Goal: Information Seeking & Learning: Find specific fact

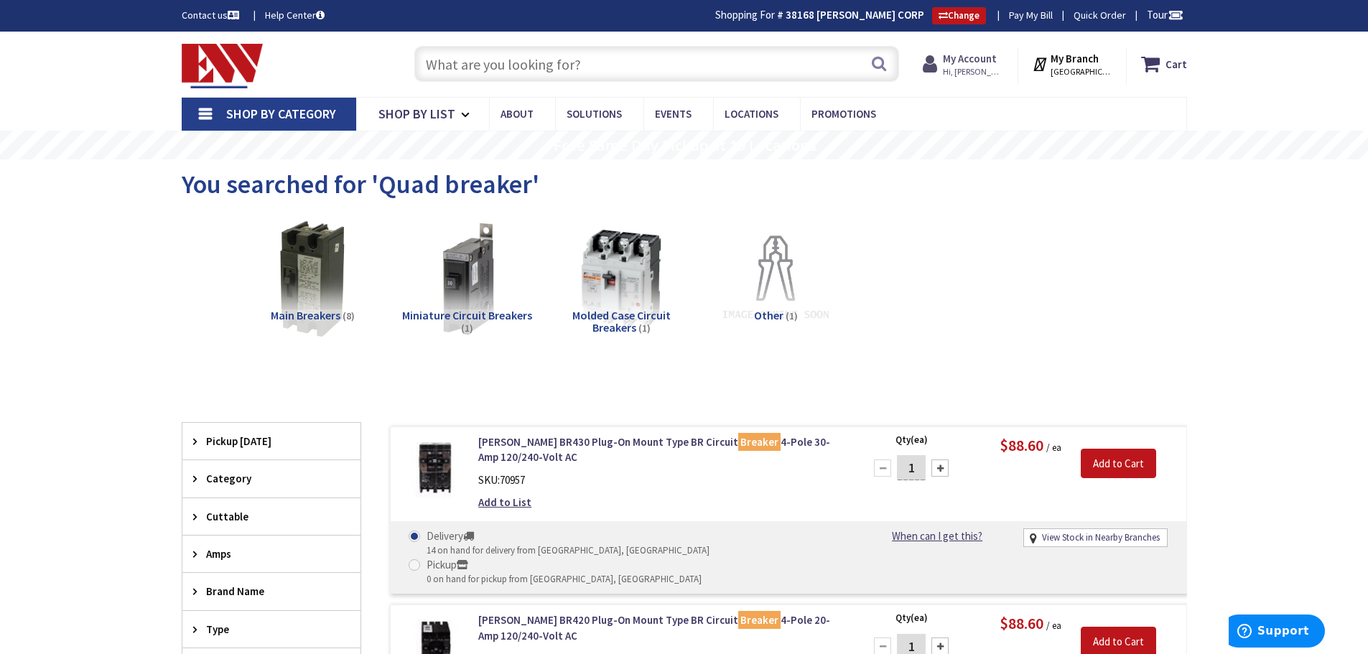
click at [967, 65] on strong "My Account" at bounding box center [970, 59] width 54 height 14
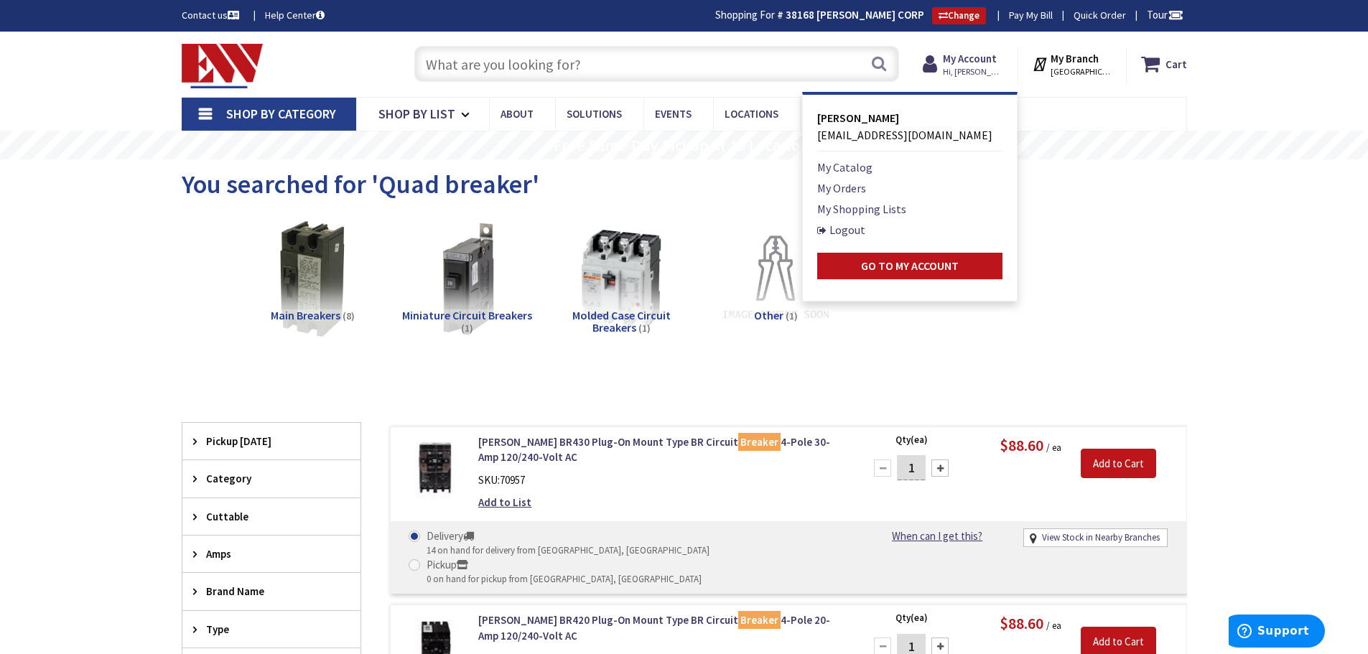
click at [889, 183] on li "My Orders" at bounding box center [909, 188] width 185 height 17
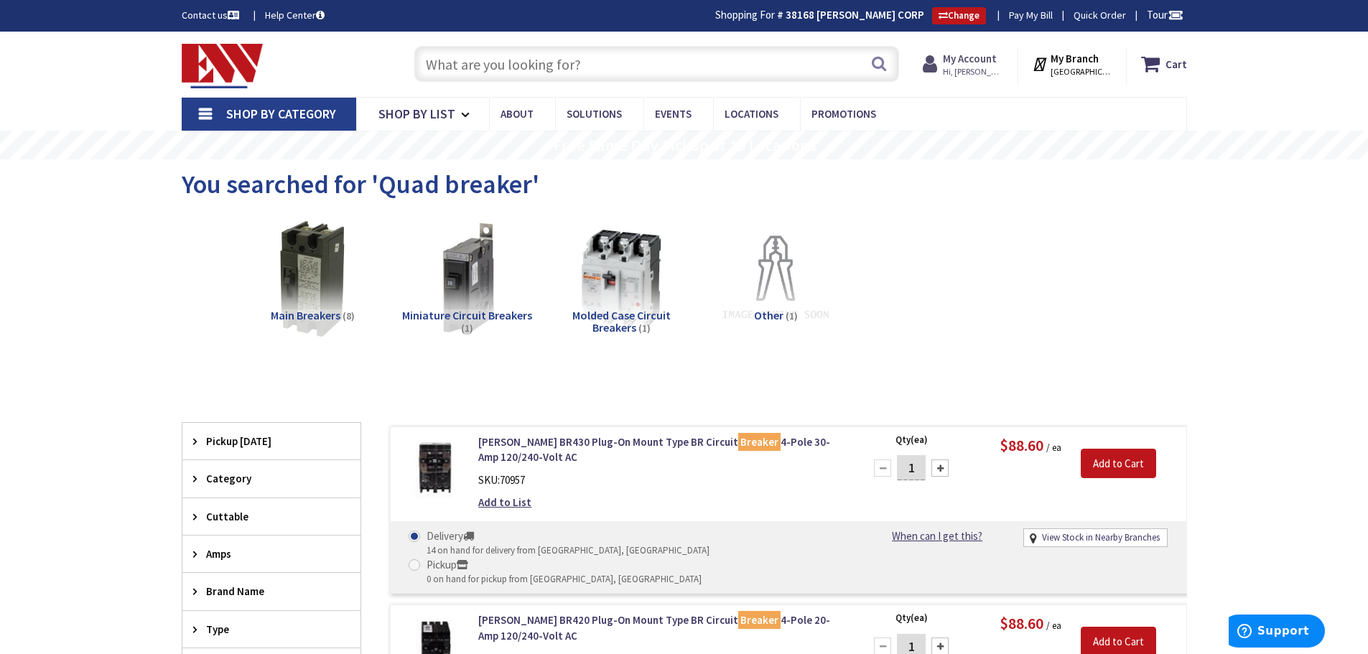
click at [964, 55] on strong "My Account" at bounding box center [970, 59] width 54 height 14
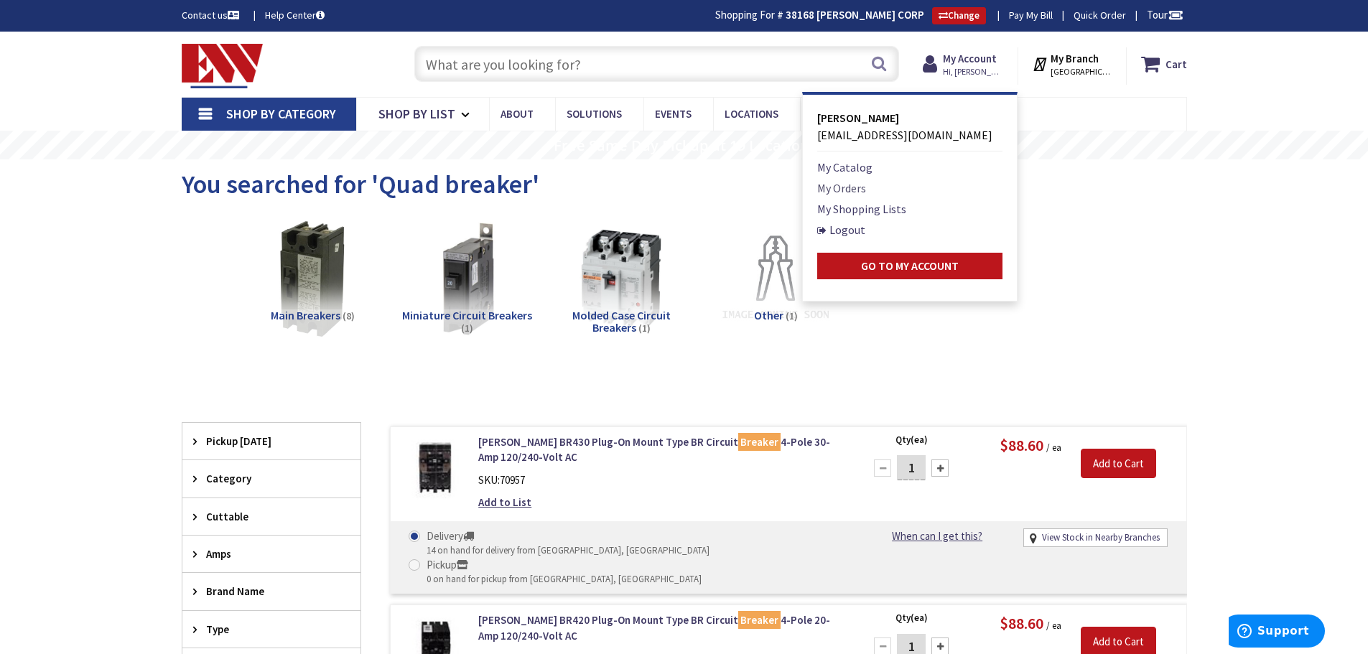
click at [848, 187] on link "My Orders" at bounding box center [841, 188] width 49 height 17
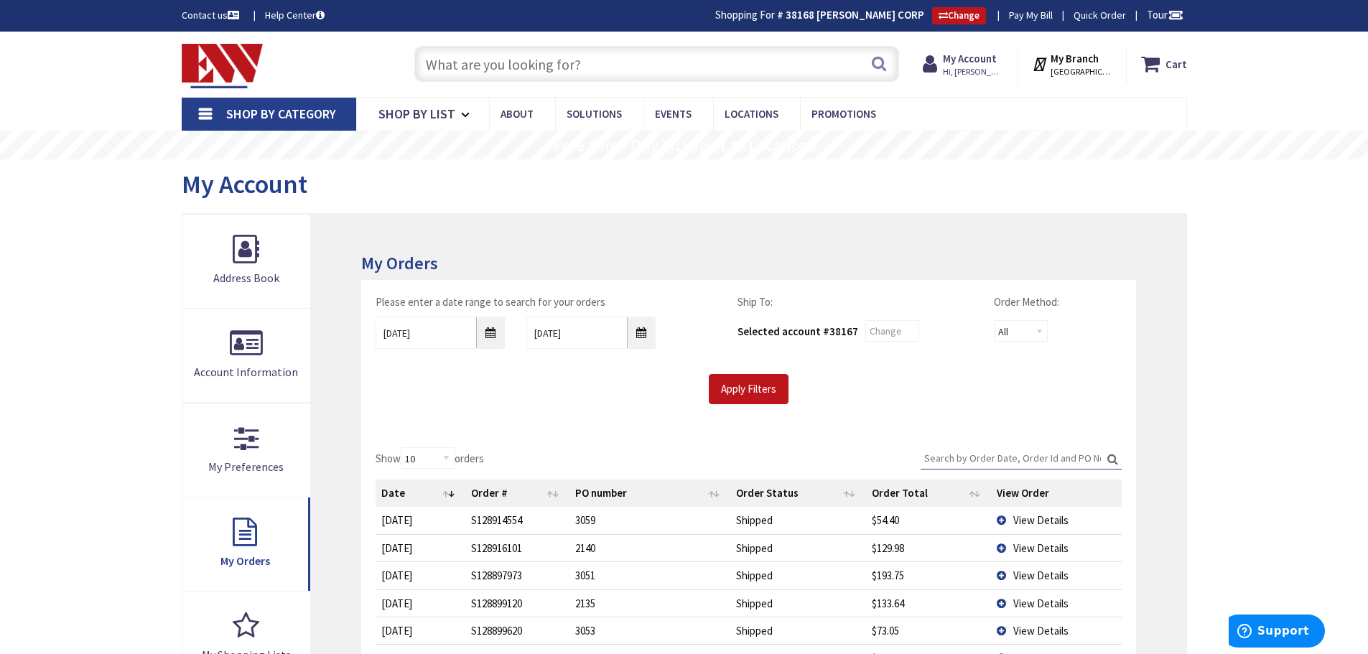
type input "[GEOGRAPHIC_DATA], [GEOGRAPHIC_DATA]"
click at [1022, 516] on span "View Details" at bounding box center [1040, 520] width 55 height 14
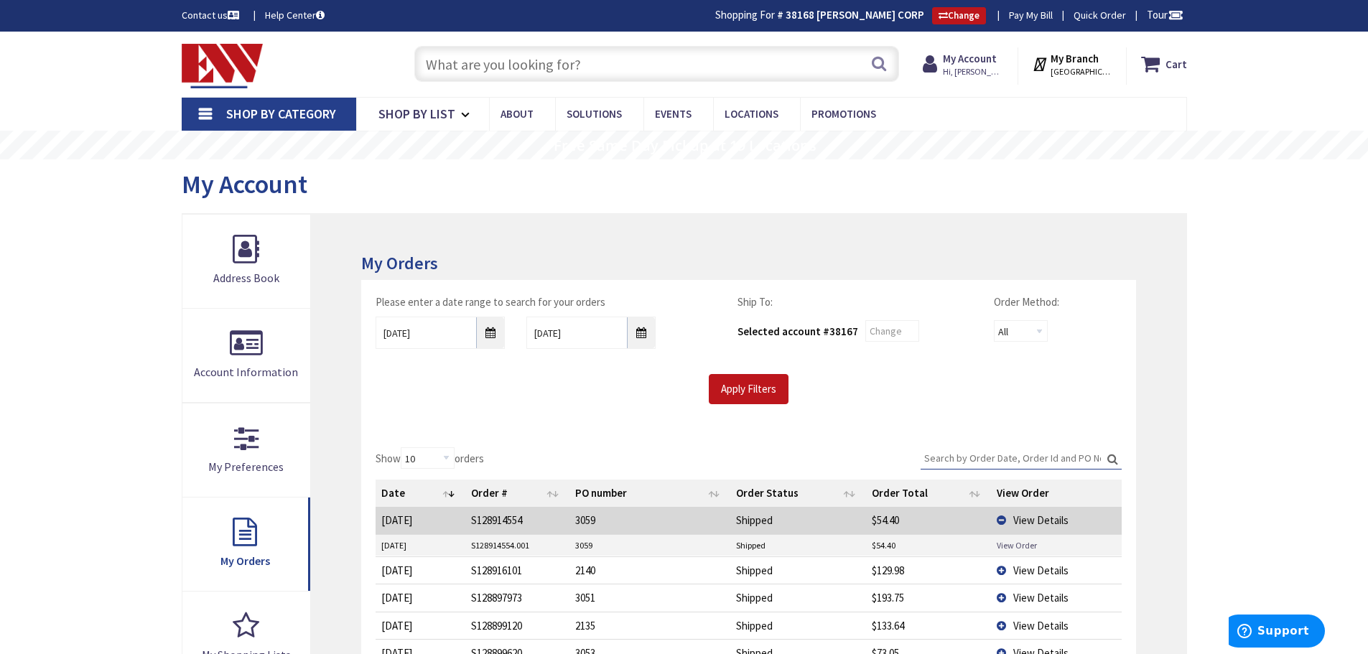
click at [999, 544] on link "View Order" at bounding box center [1017, 545] width 40 height 12
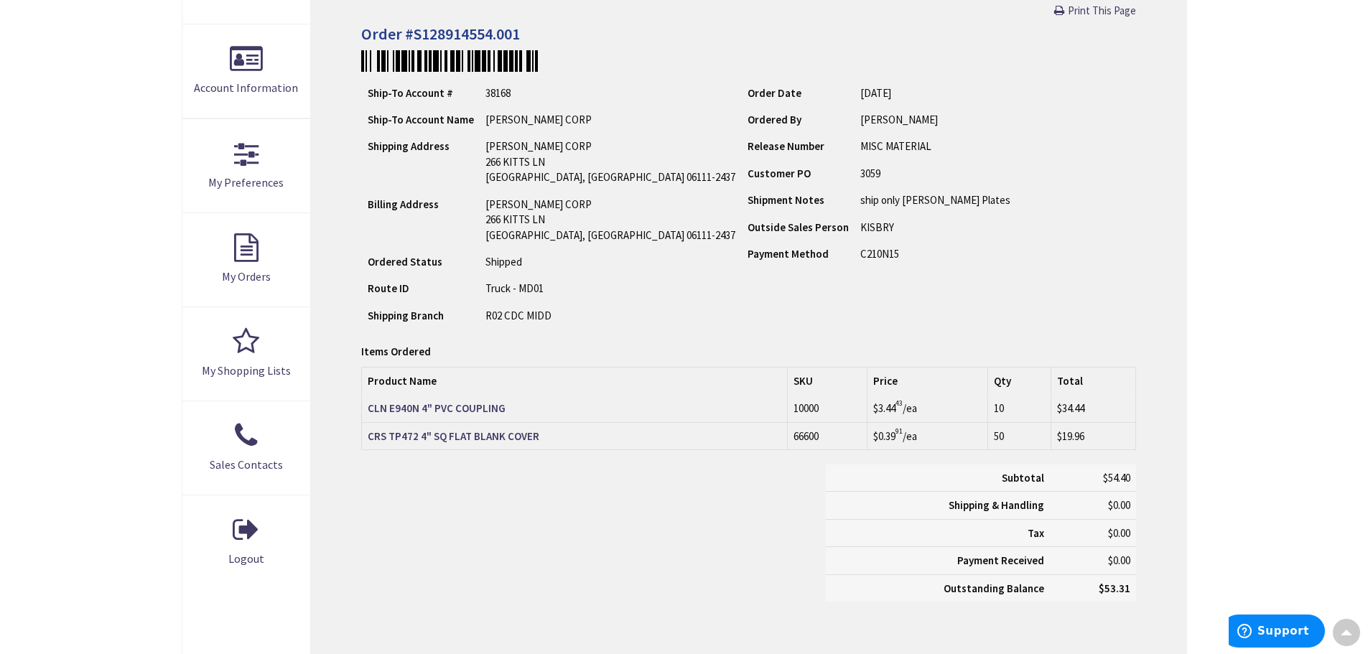
scroll to position [289, 0]
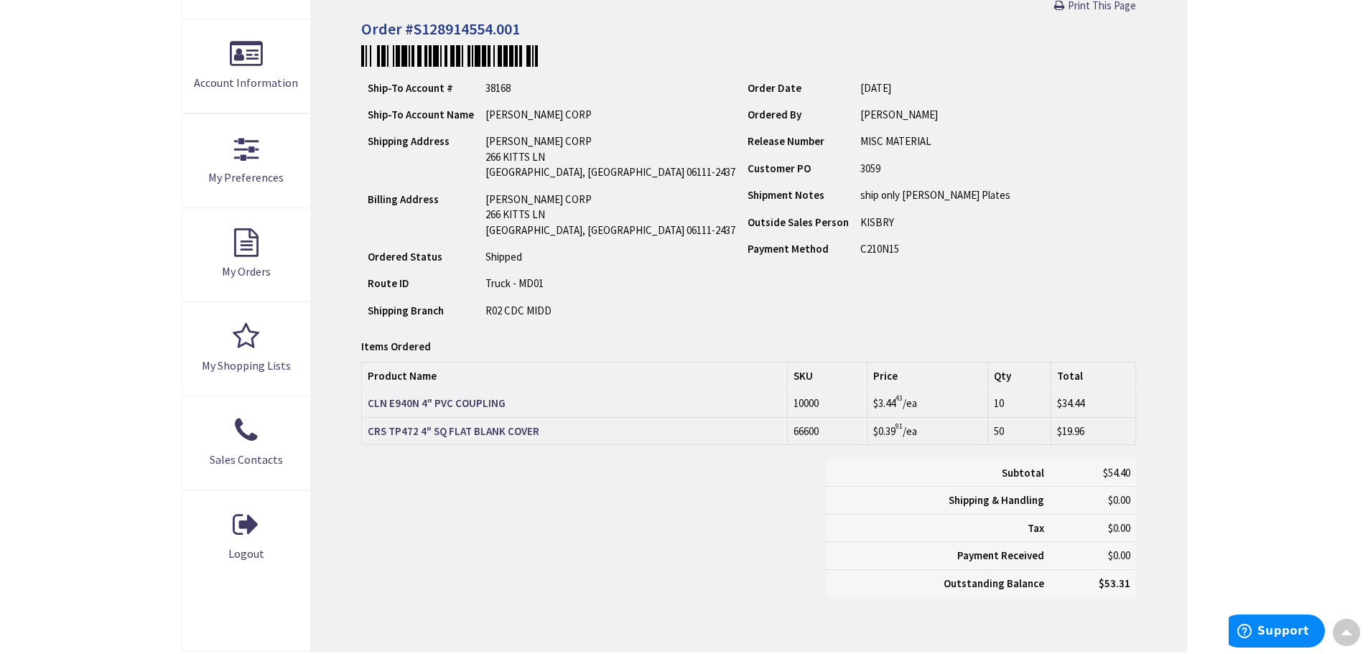
click at [471, 457] on div "Items Ordered Product Name SKU Price Qty Total CLN E940N 4" PVC COUPLING 10000 …" at bounding box center [748, 411] width 774 height 98
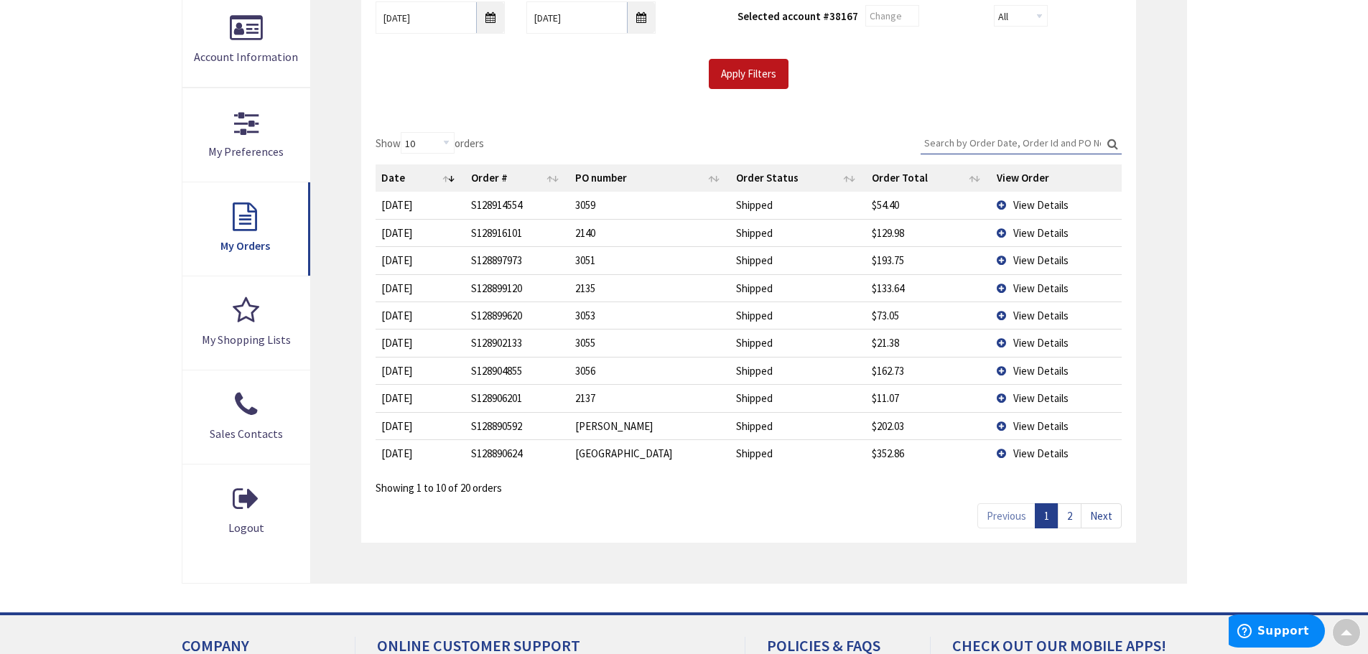
scroll to position [315, 0]
click at [1258, 300] on div "Skip to Content Toggle Nav Search Cart My Cart Close" at bounding box center [684, 302] width 1368 height 1172
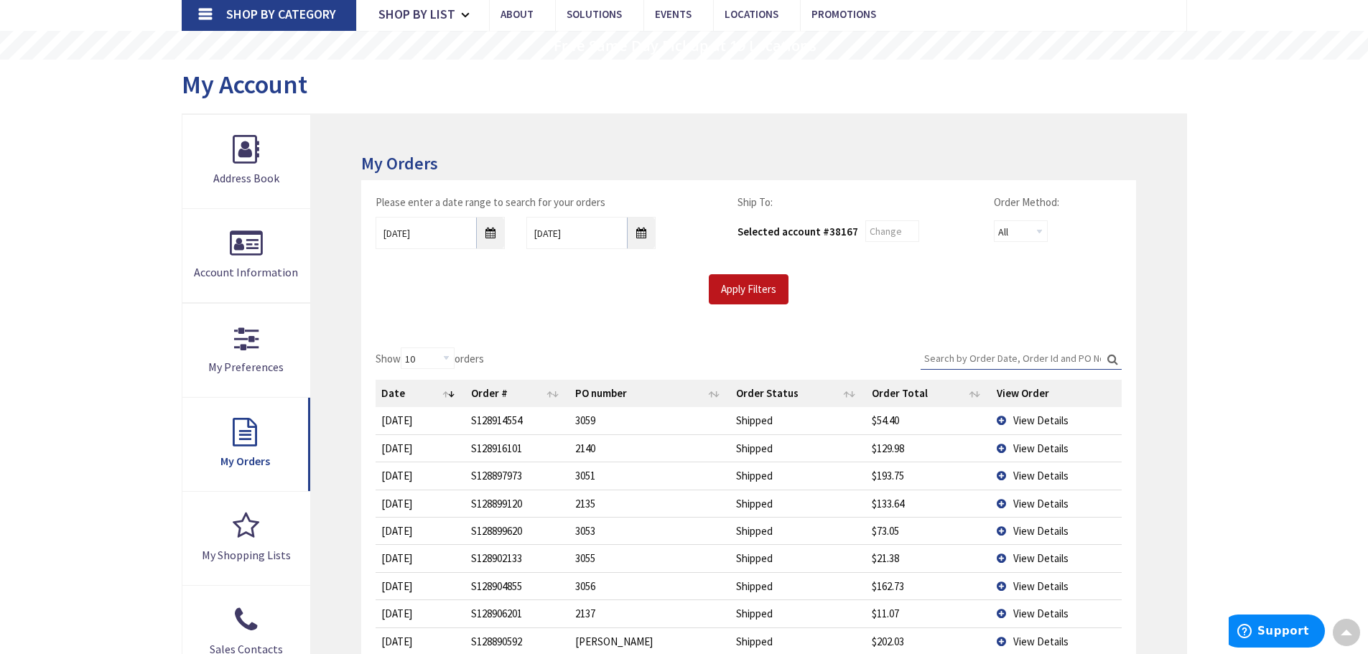
scroll to position [0, 0]
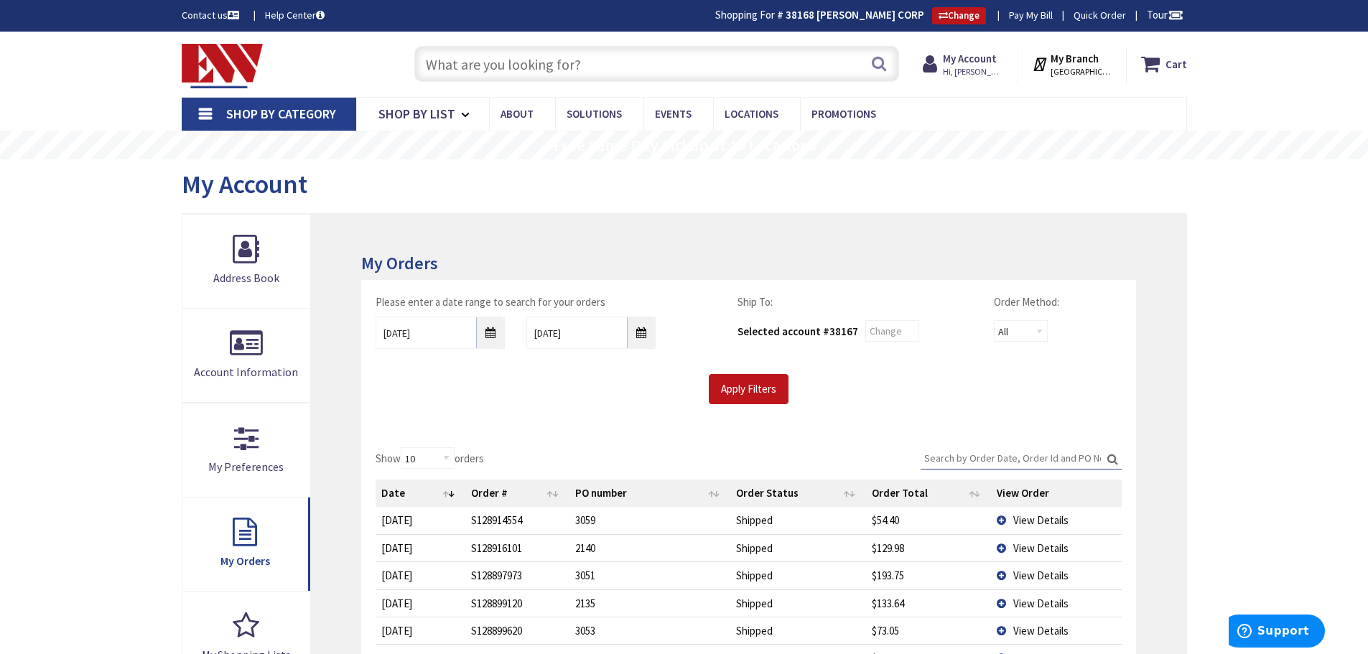
click at [557, 58] on input "text" at bounding box center [656, 64] width 485 height 36
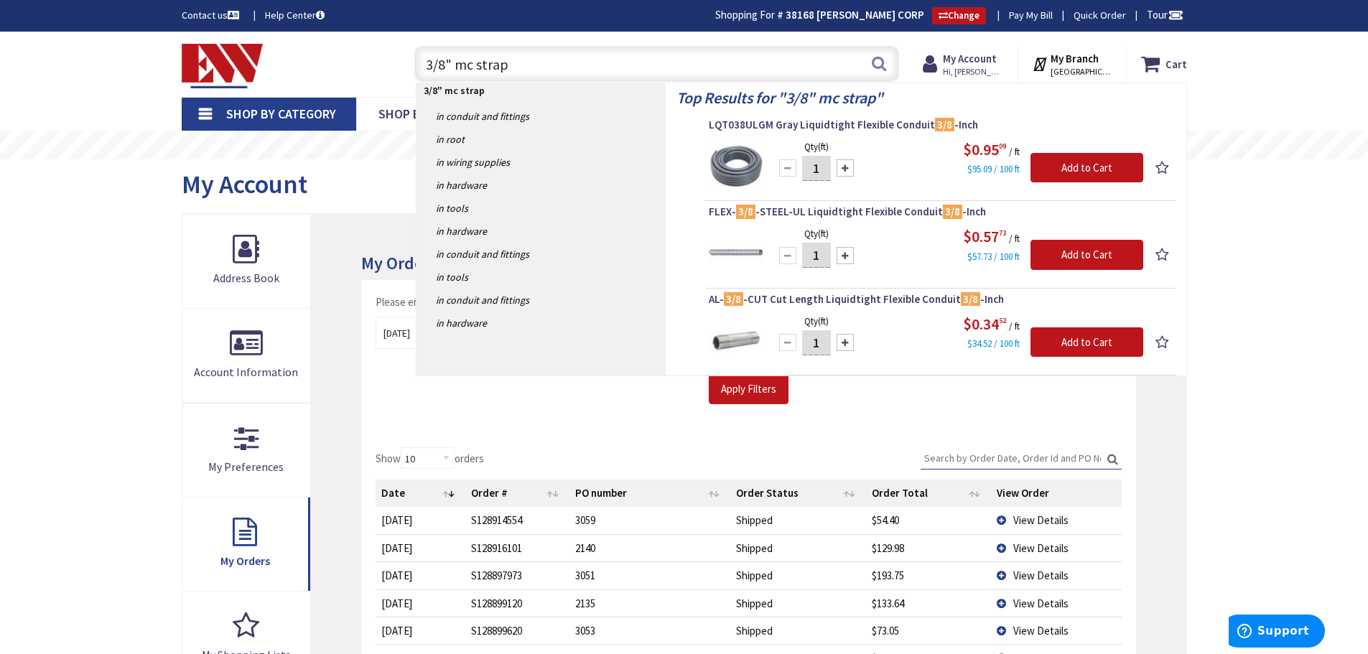
type input "3/8" mc straps"
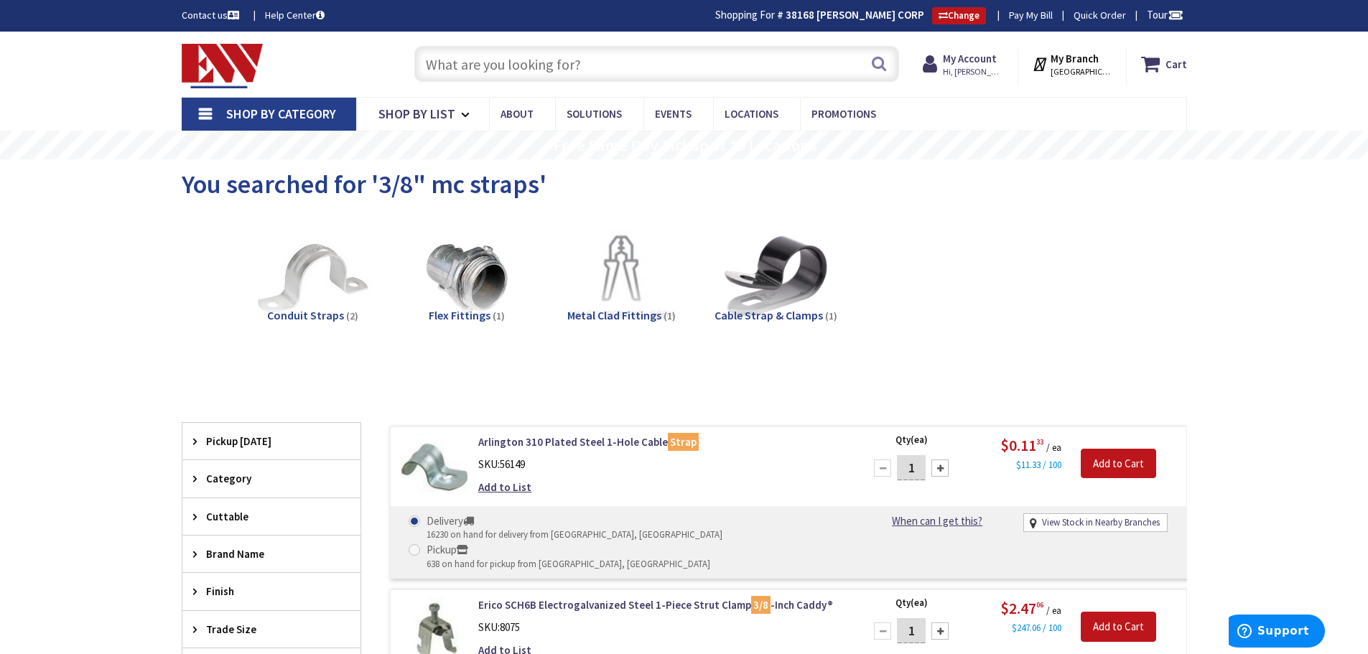
click at [484, 75] on input "text" at bounding box center [656, 64] width 485 height 36
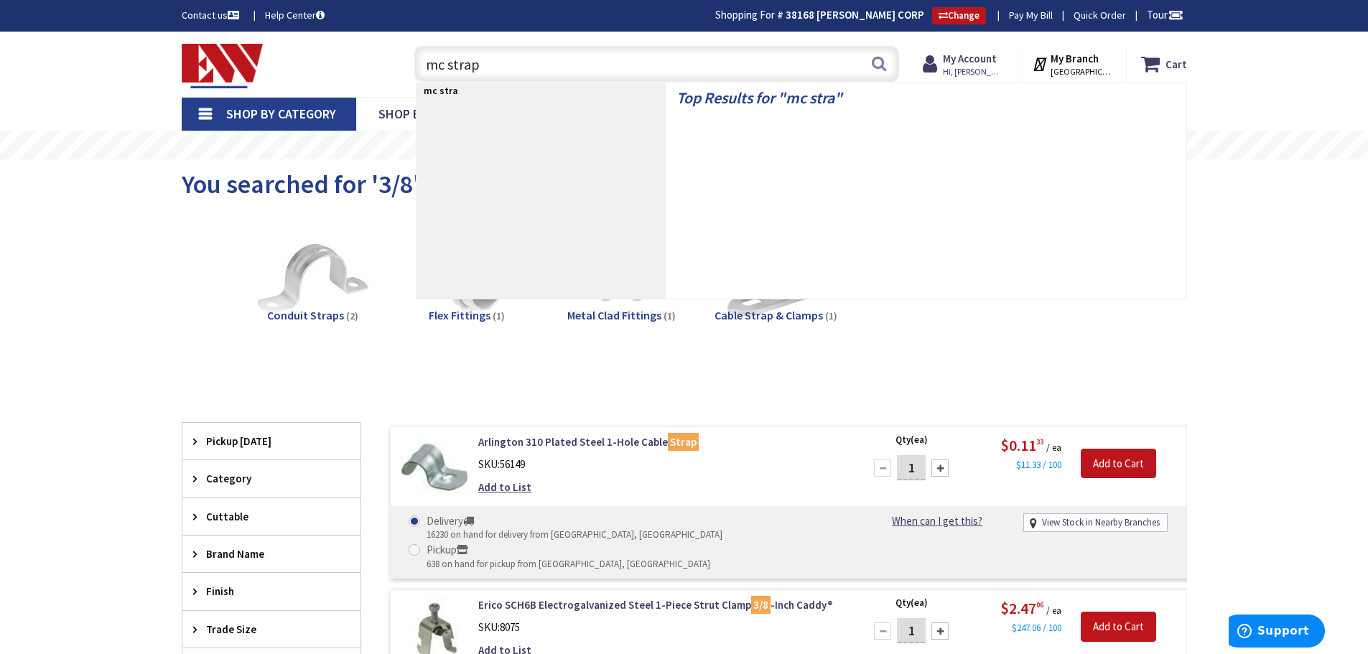
type input "mc straps"
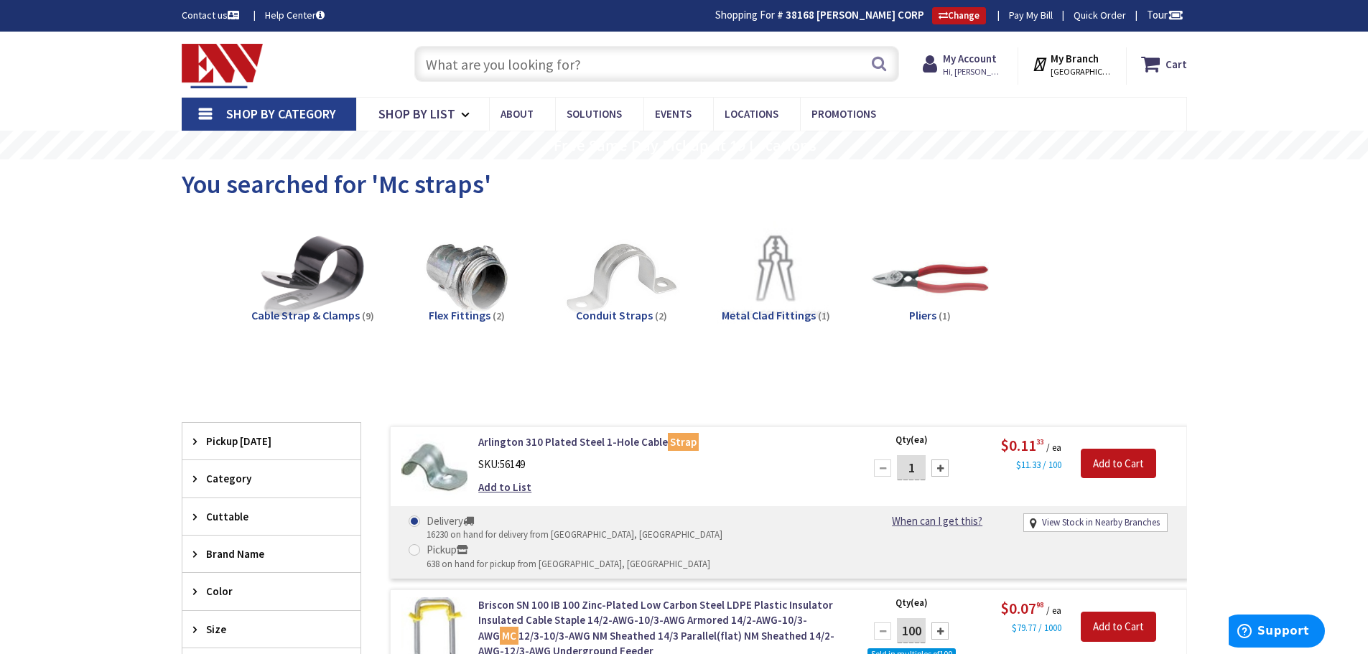
click at [562, 67] on input "text" at bounding box center [656, 64] width 485 height 36
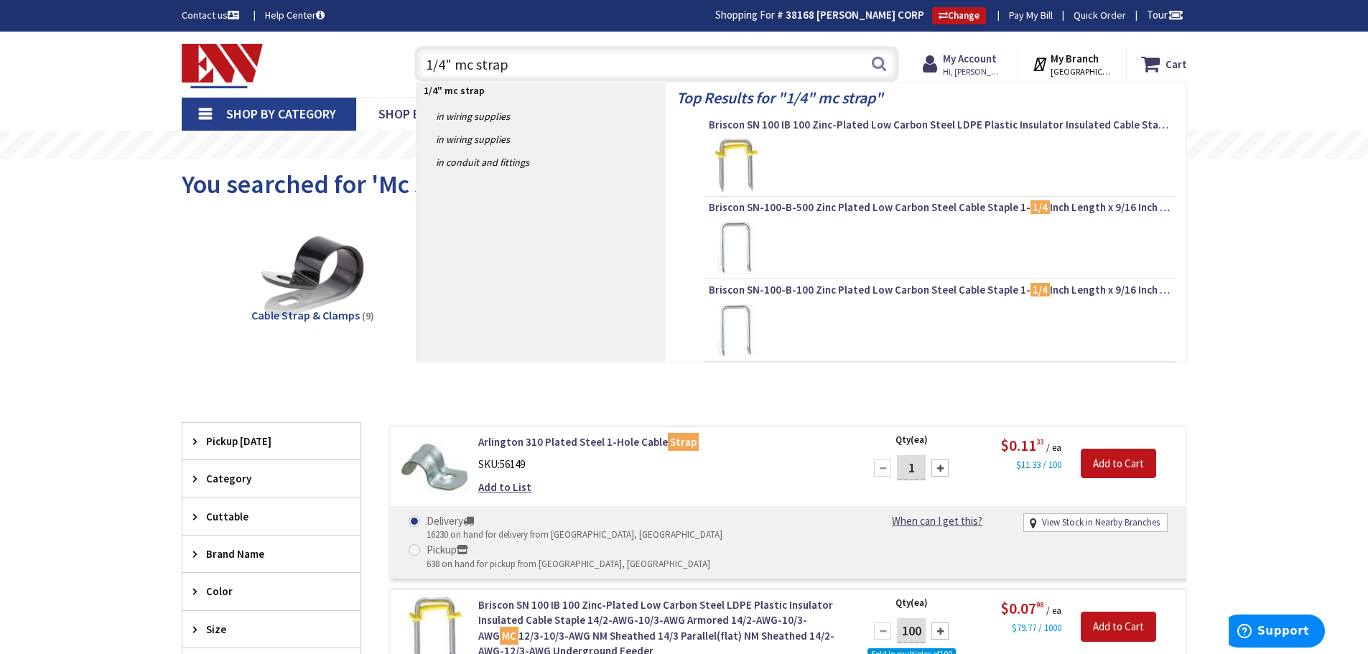
type input "1/4" mc straps"
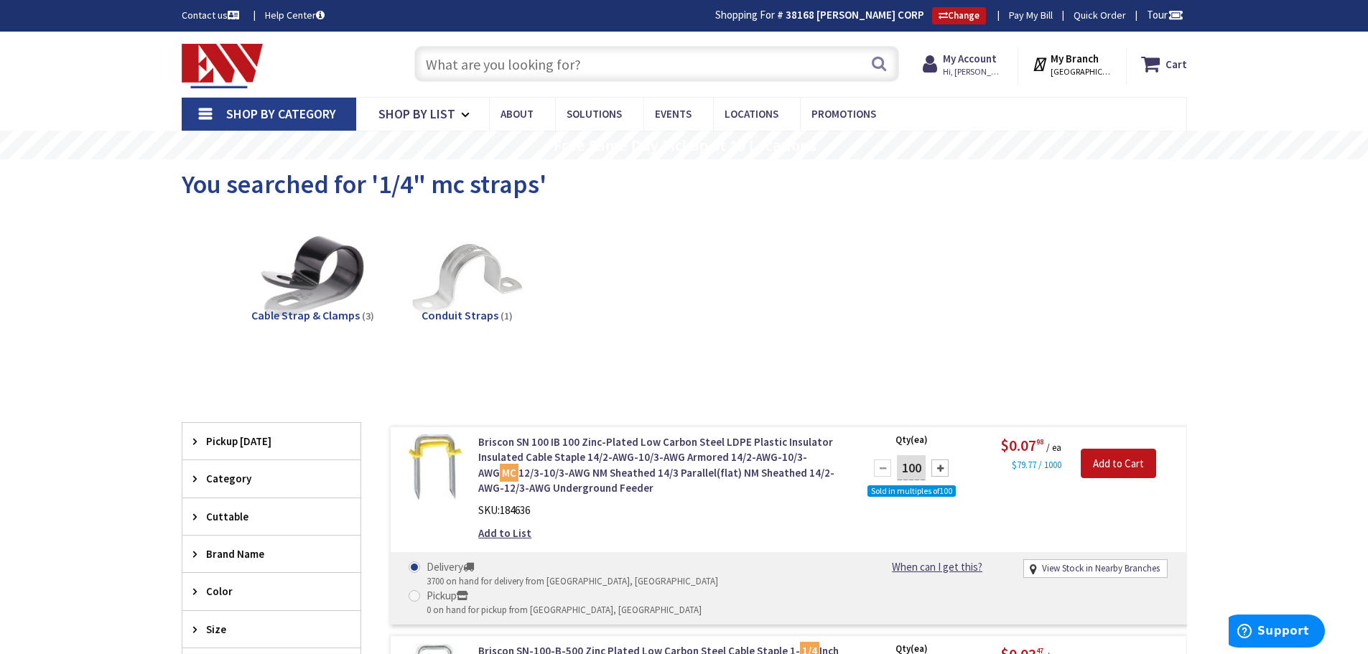
drag, startPoint x: 613, startPoint y: 67, endPoint x: 608, endPoint y: 57, distance: 11.0
click at [613, 66] on input "text" at bounding box center [656, 64] width 485 height 36
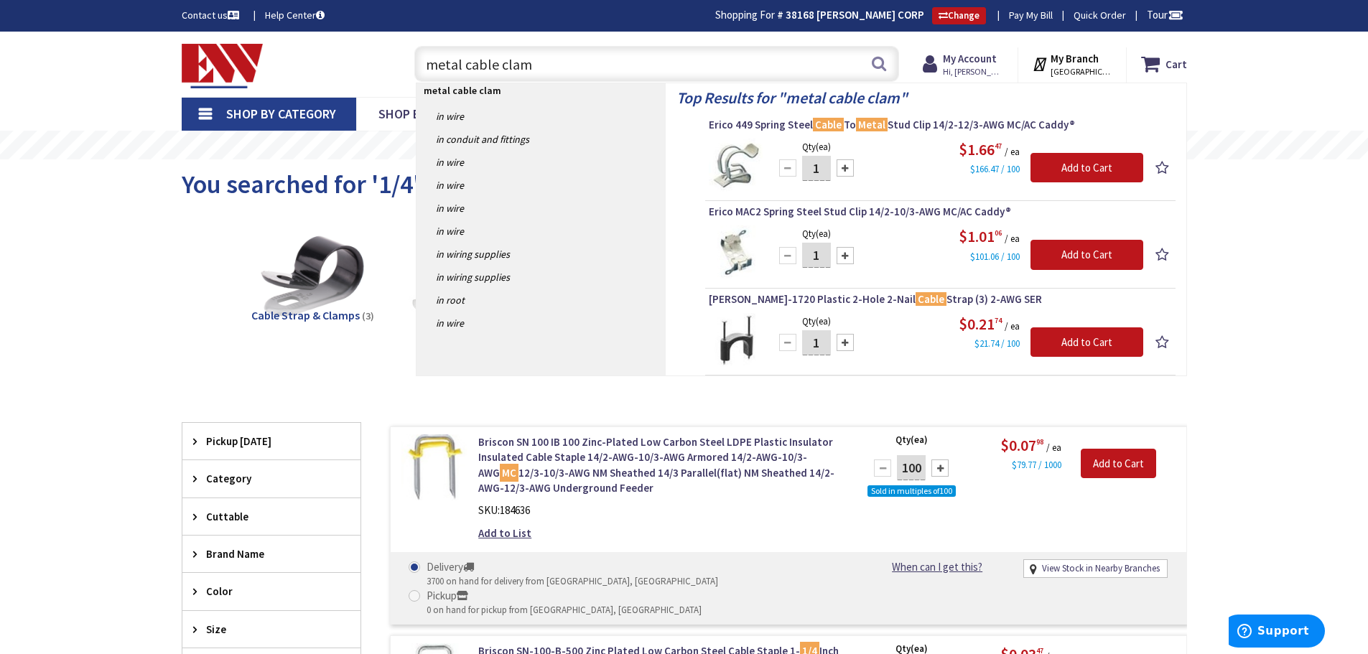
type input "metal cable clamp"
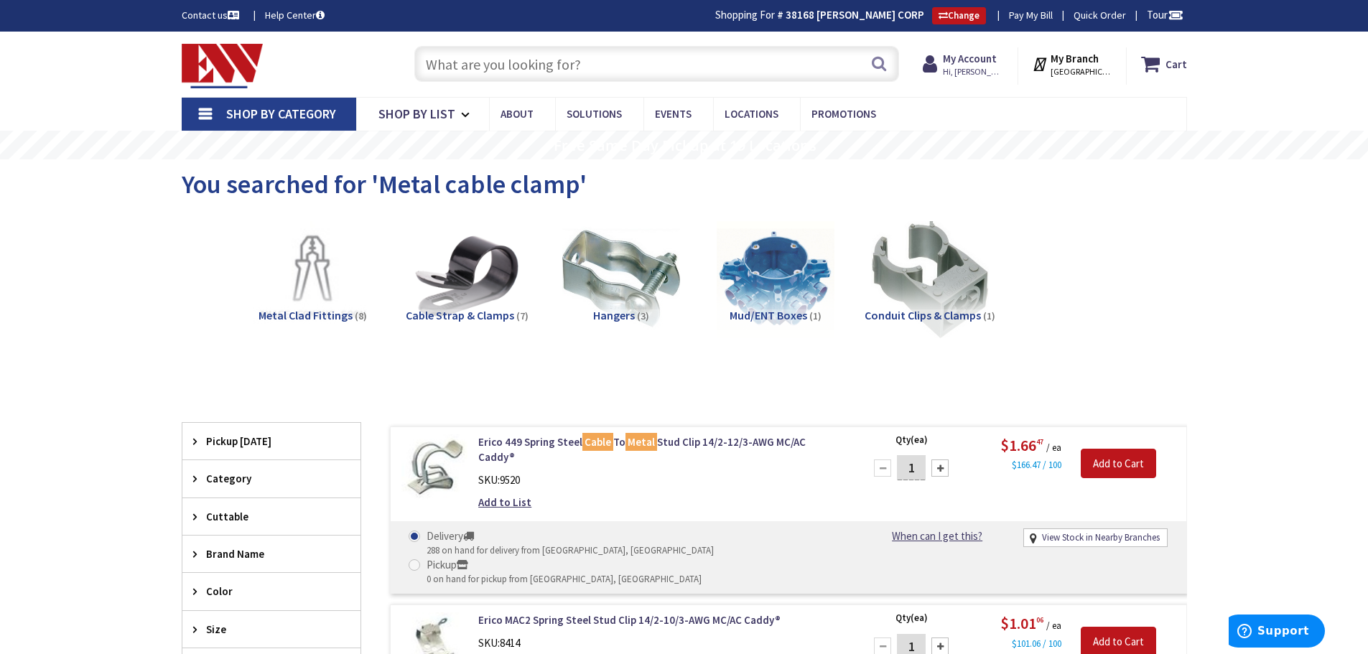
click at [522, 65] on input "text" at bounding box center [656, 64] width 485 height 36
click at [522, 58] on input "text" at bounding box center [656, 64] width 485 height 36
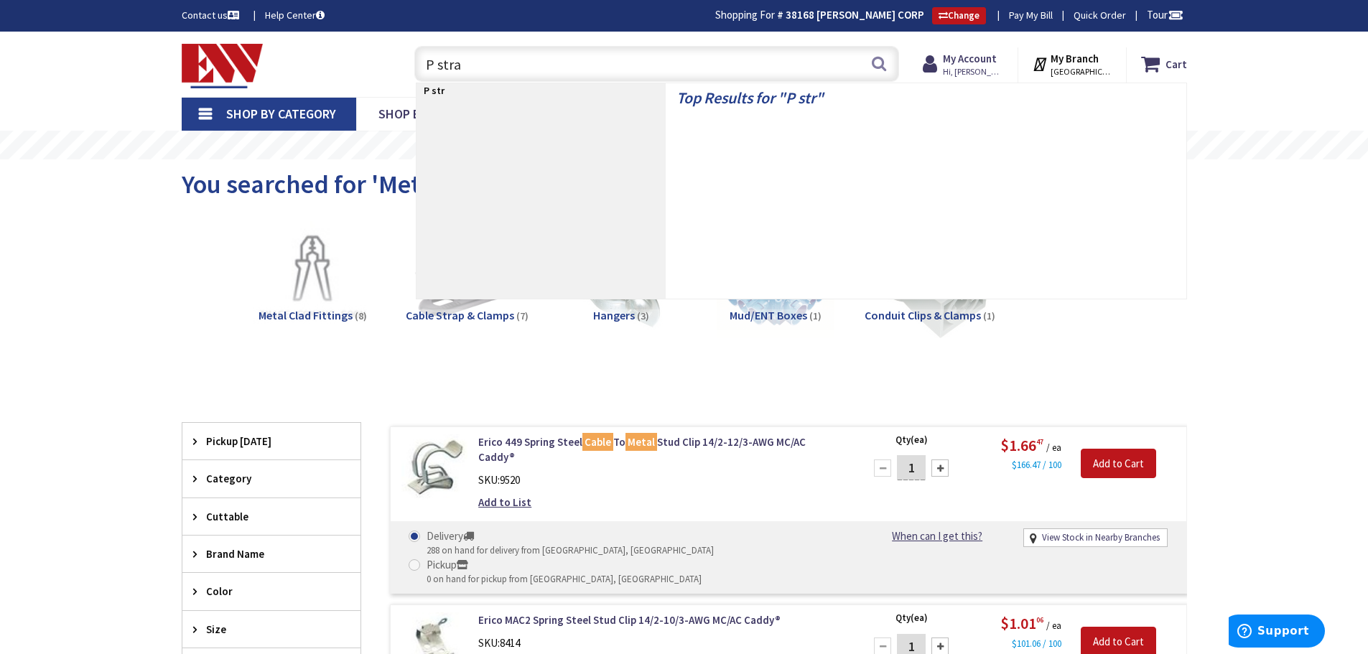
type input "P strap"
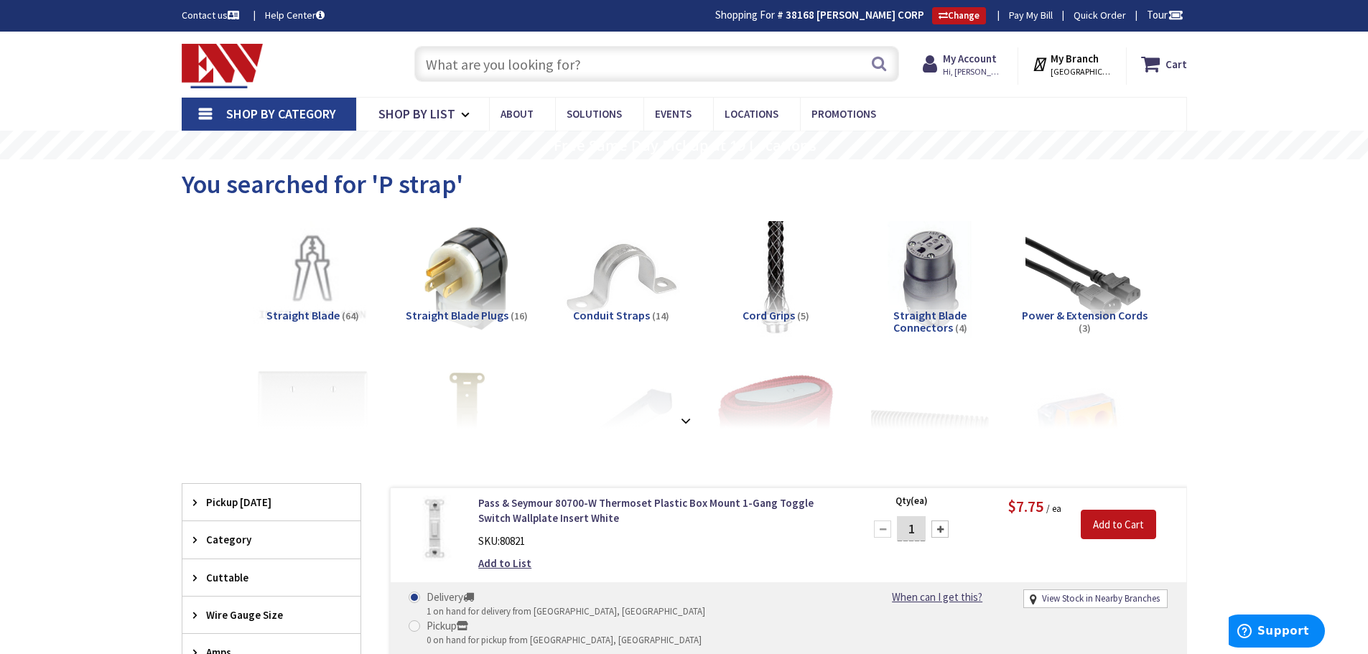
click at [504, 69] on input "text" at bounding box center [656, 64] width 485 height 36
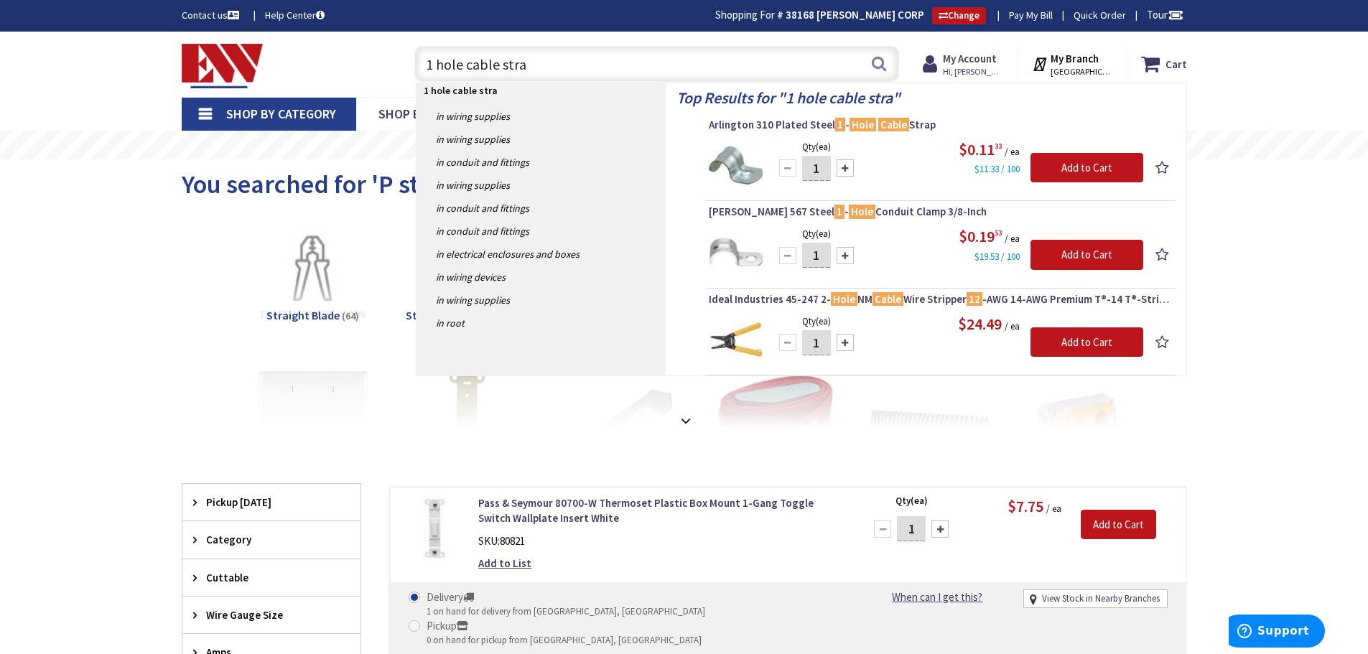
type input "1 hole cable strap"
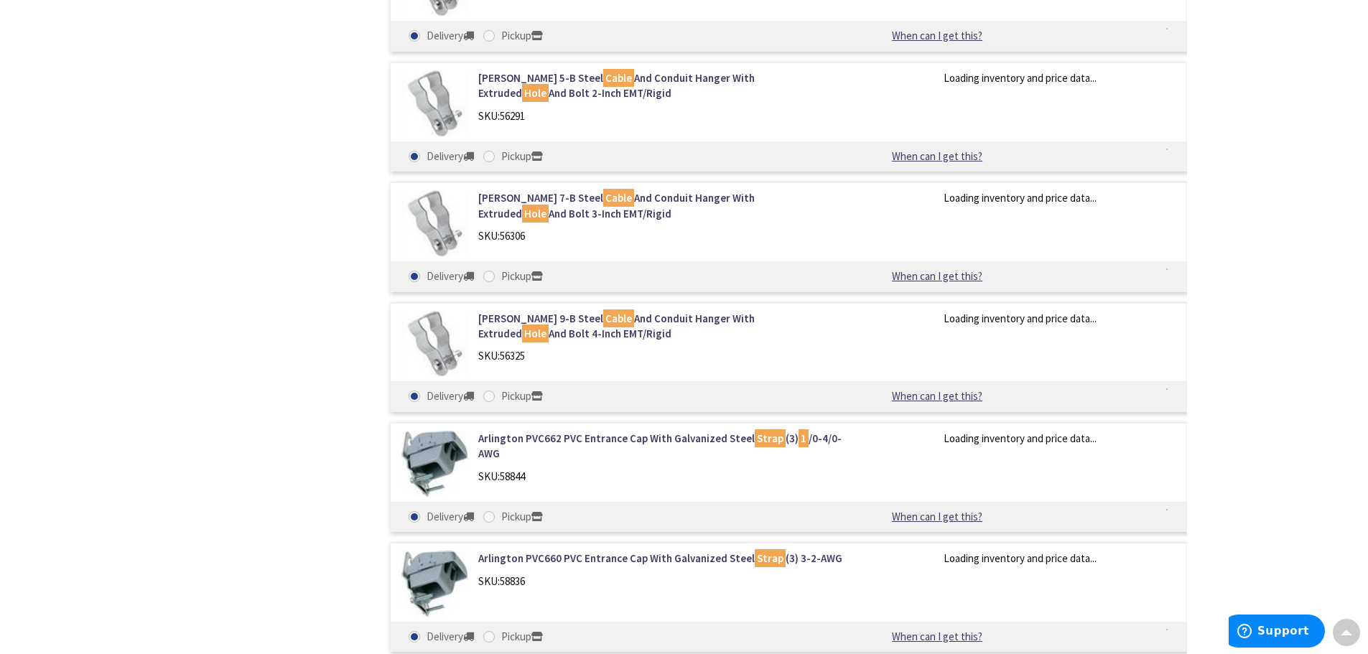
scroll to position [2516, 0]
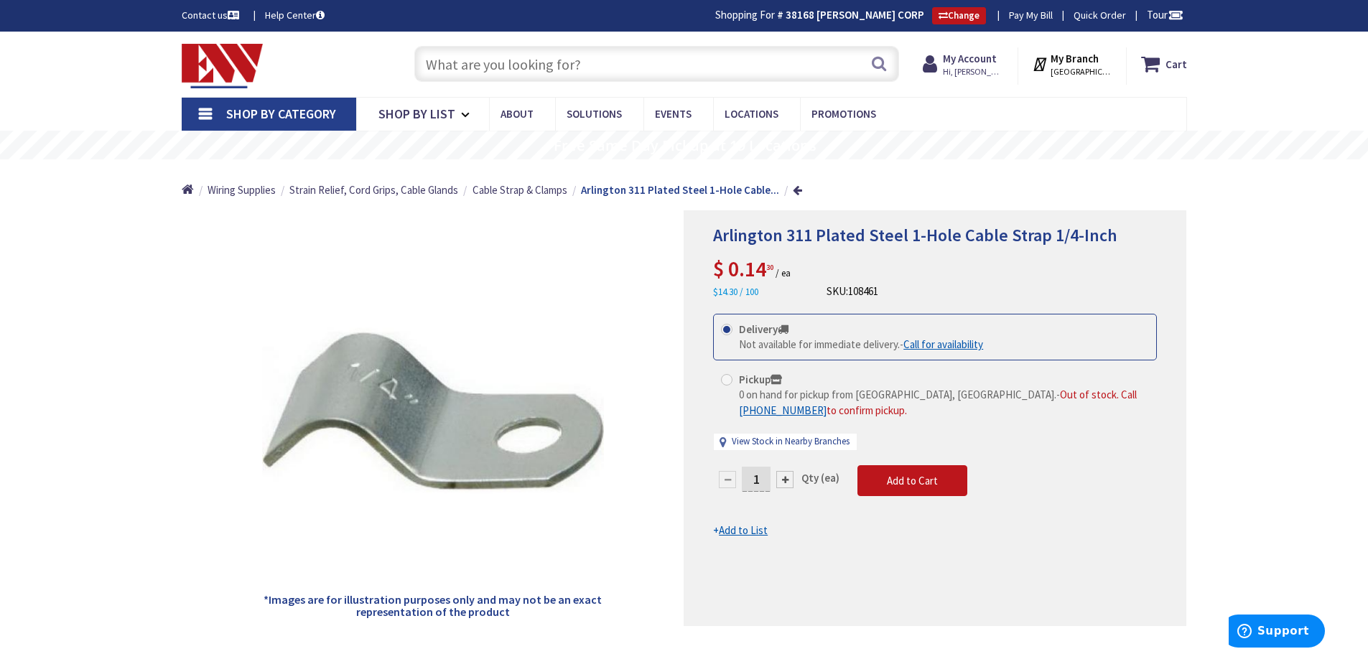
click at [523, 62] on input "text" at bounding box center [656, 64] width 485 height 36
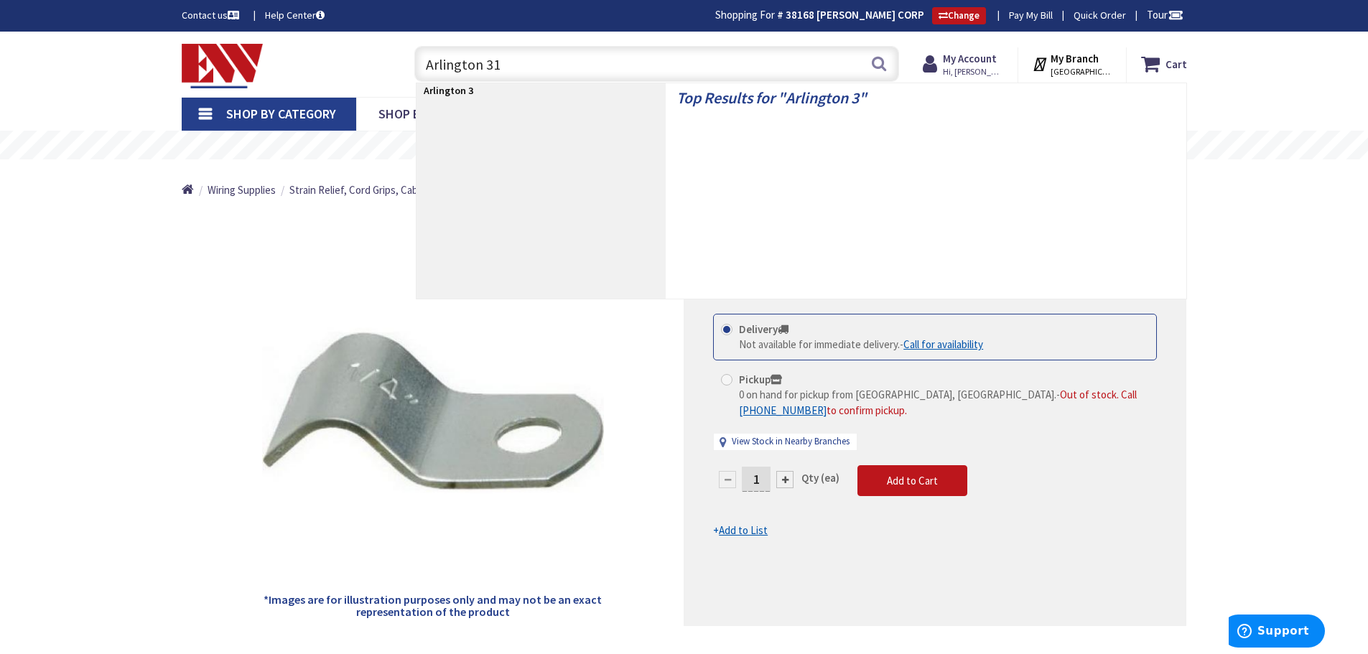
type input "Arlington 310"
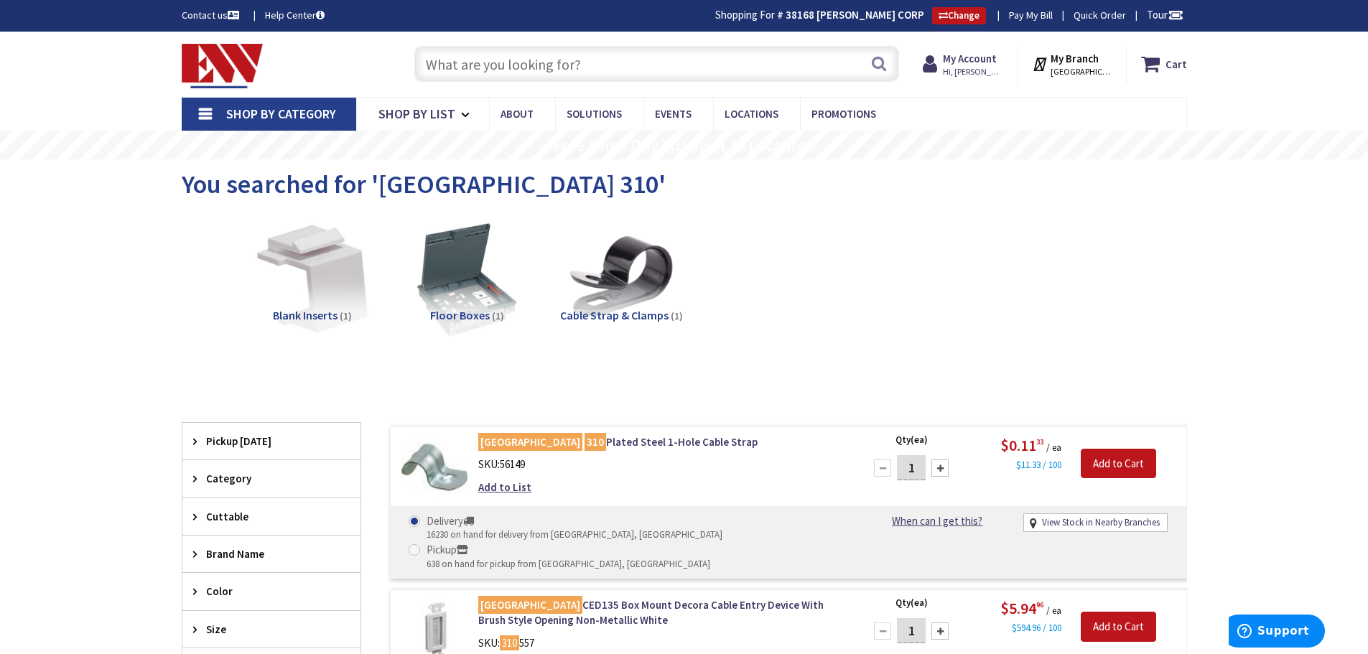
click at [519, 67] on input "text" at bounding box center [656, 64] width 485 height 36
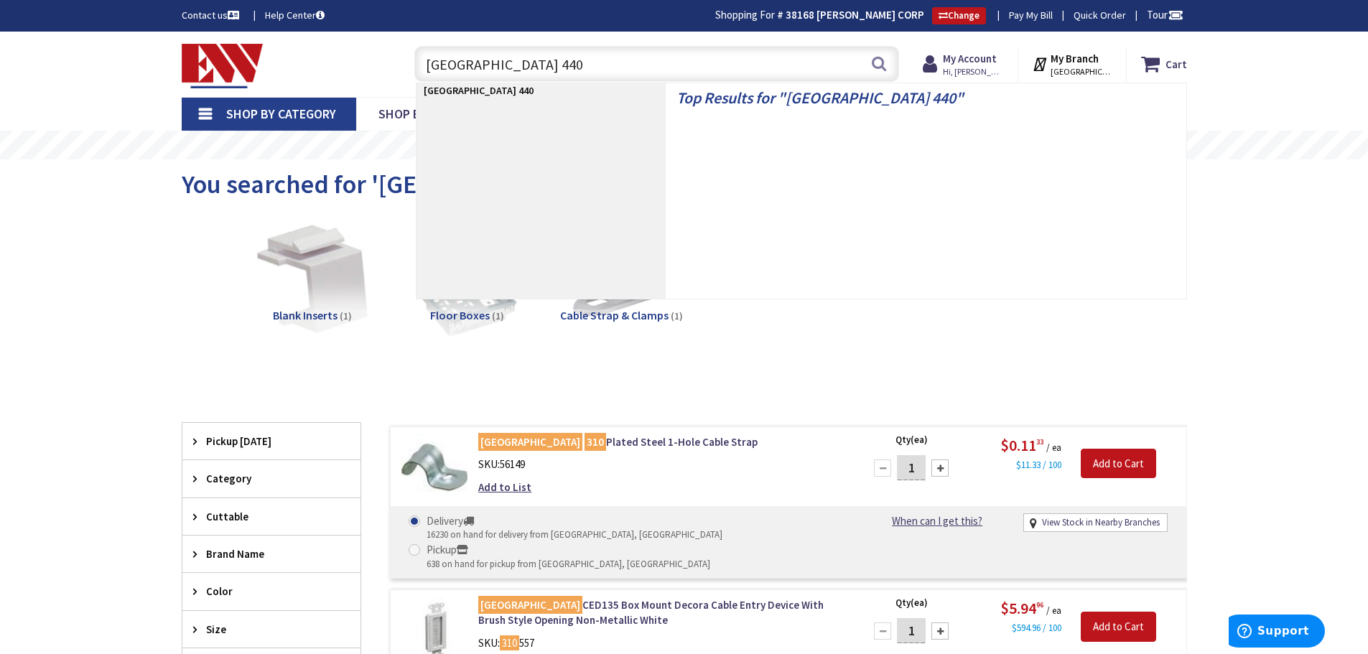
type input "Arlington 4400"
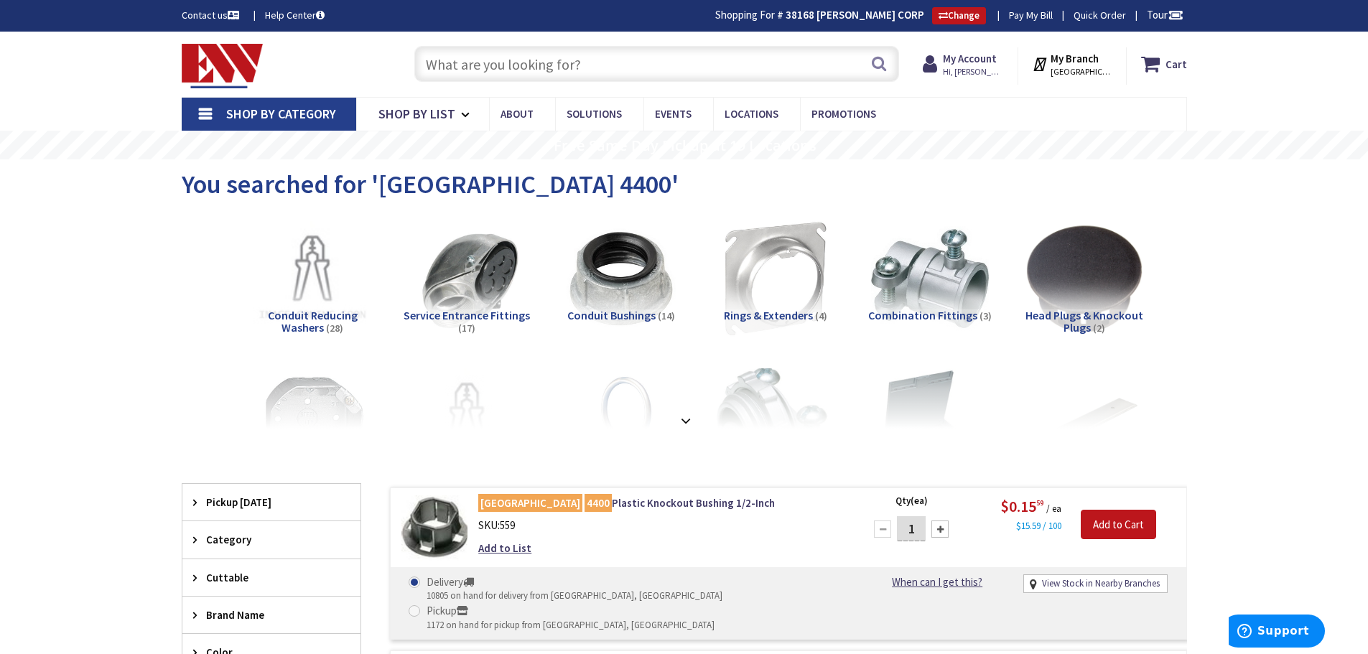
click at [610, 64] on input "text" at bounding box center [656, 64] width 485 height 36
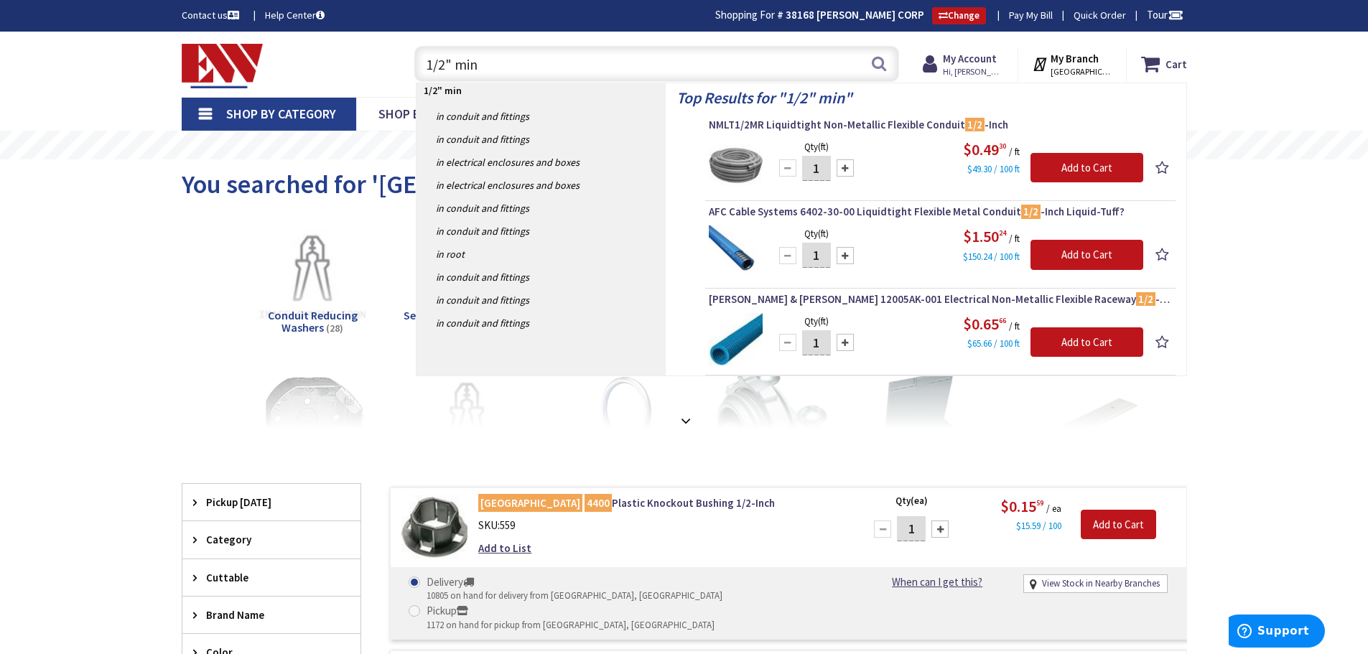
type input "1/2" mini"
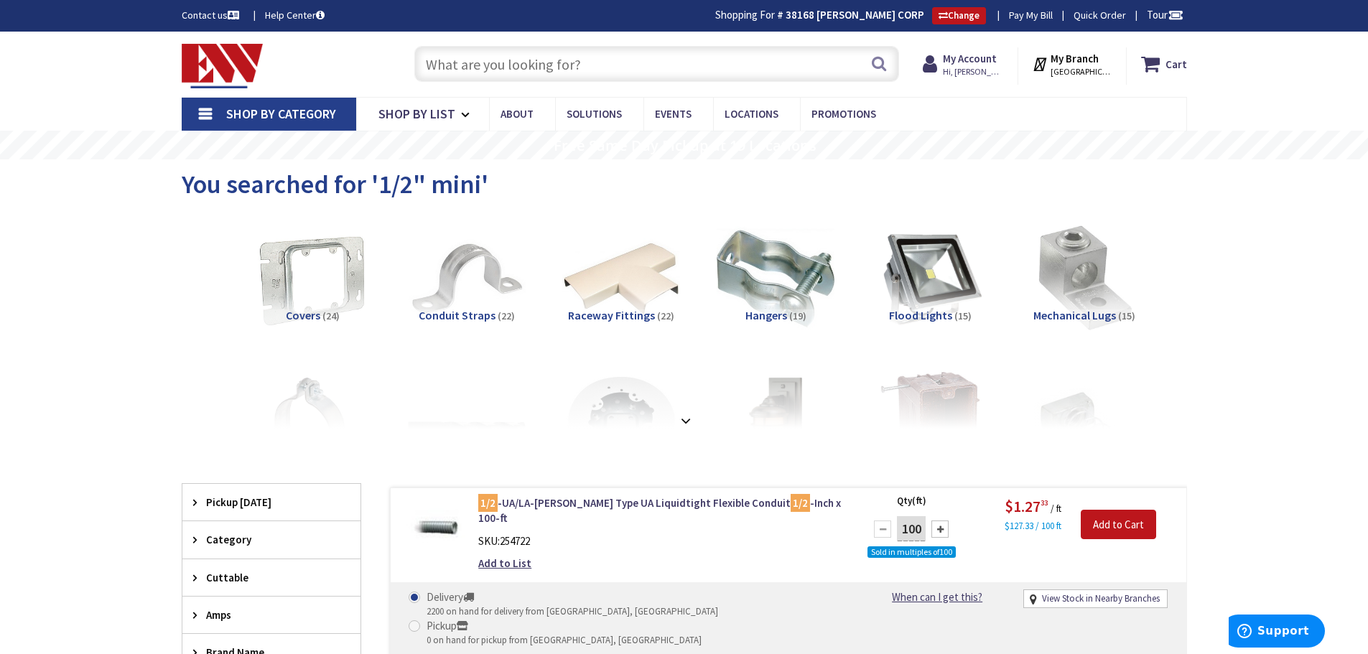
click at [609, 57] on input "text" at bounding box center [656, 64] width 485 height 36
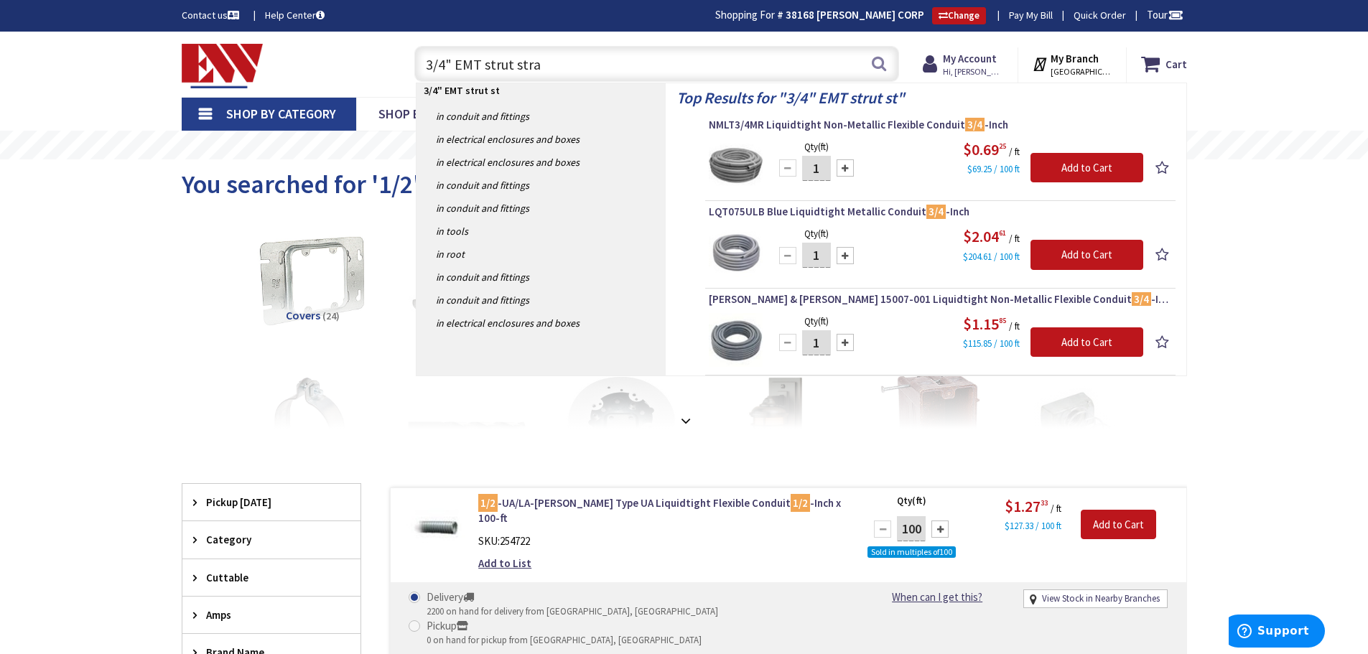
type input "3/4" EMT strut strap"
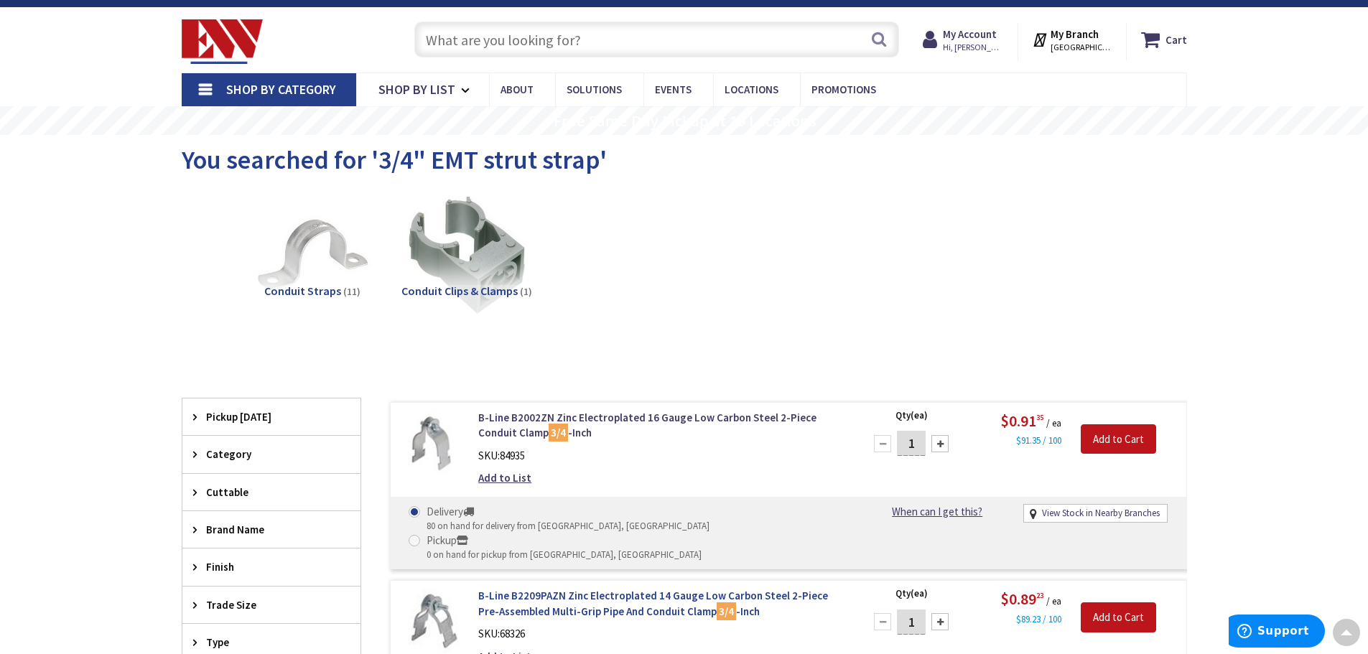
scroll to position [2, 0]
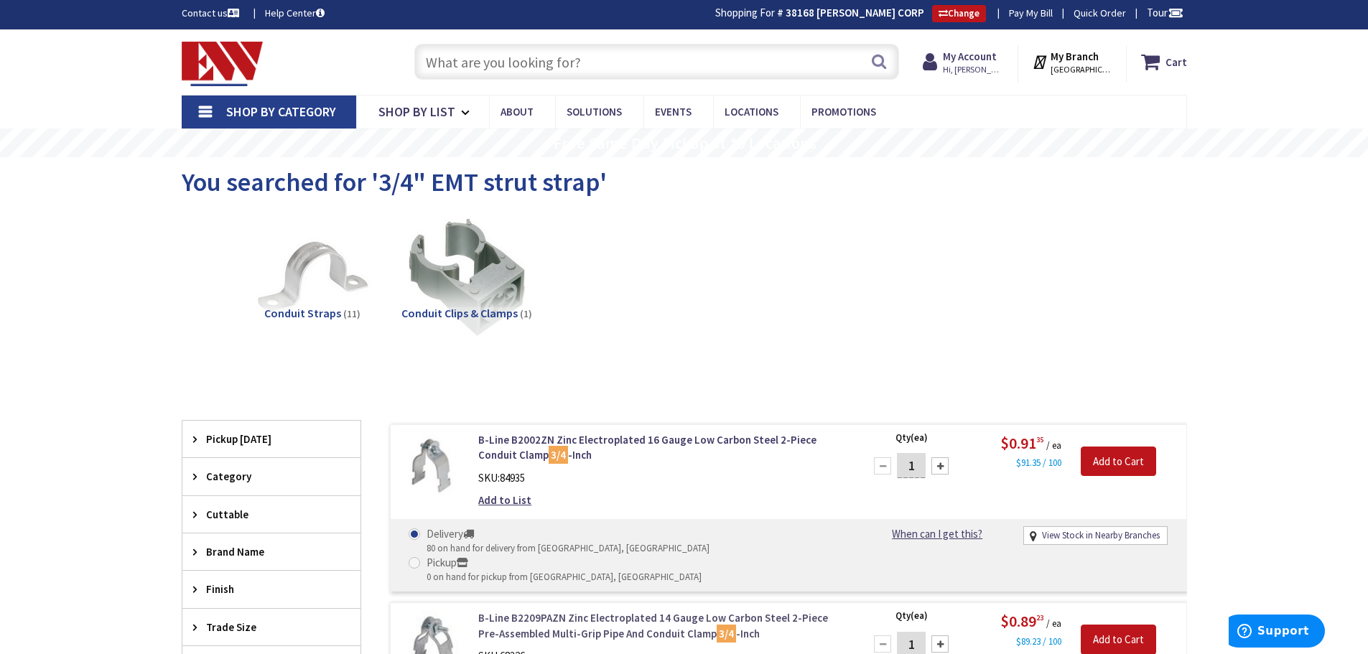
click at [564, 610] on link "B-Line B2209PAZN Zinc Electroplated 14 Gauge Low Carbon Steel 2-Piece Pre-Assem…" at bounding box center [661, 625] width 366 height 31
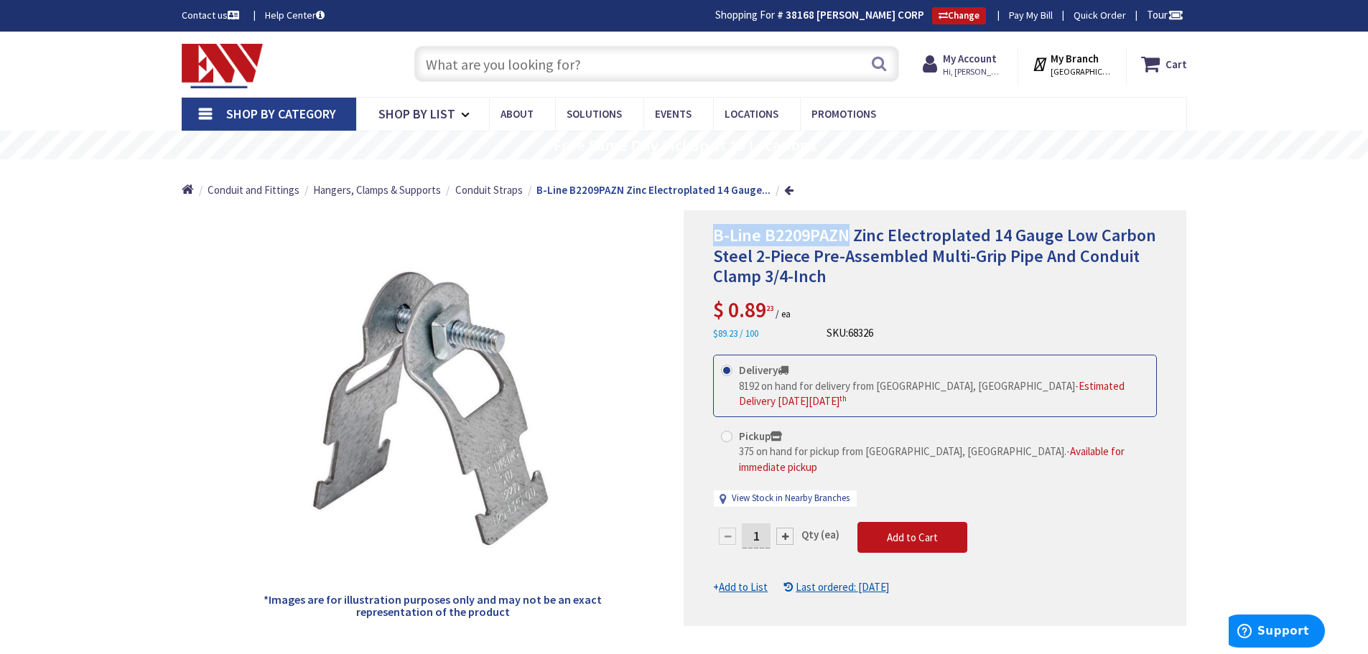
drag, startPoint x: 715, startPoint y: 233, endPoint x: 846, endPoint y: 236, distance: 130.8
click at [846, 236] on span "B-Line B2209PAZN Zinc Electroplated 14 Gauge Low Carbon Steel 2-Piece Pre-Assem…" at bounding box center [934, 256] width 443 height 64
copy span "B-Line B2209PAZN"
click at [552, 49] on input "text" at bounding box center [656, 64] width 485 height 36
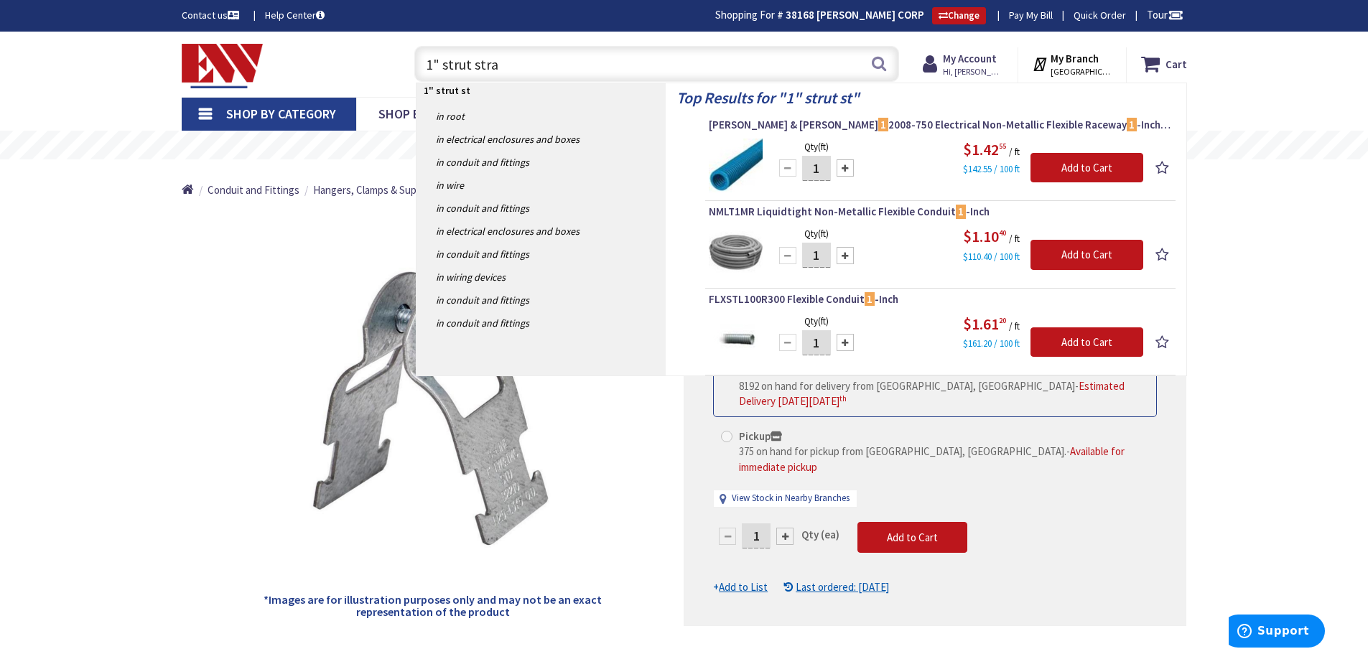
type input "1" strut strap"
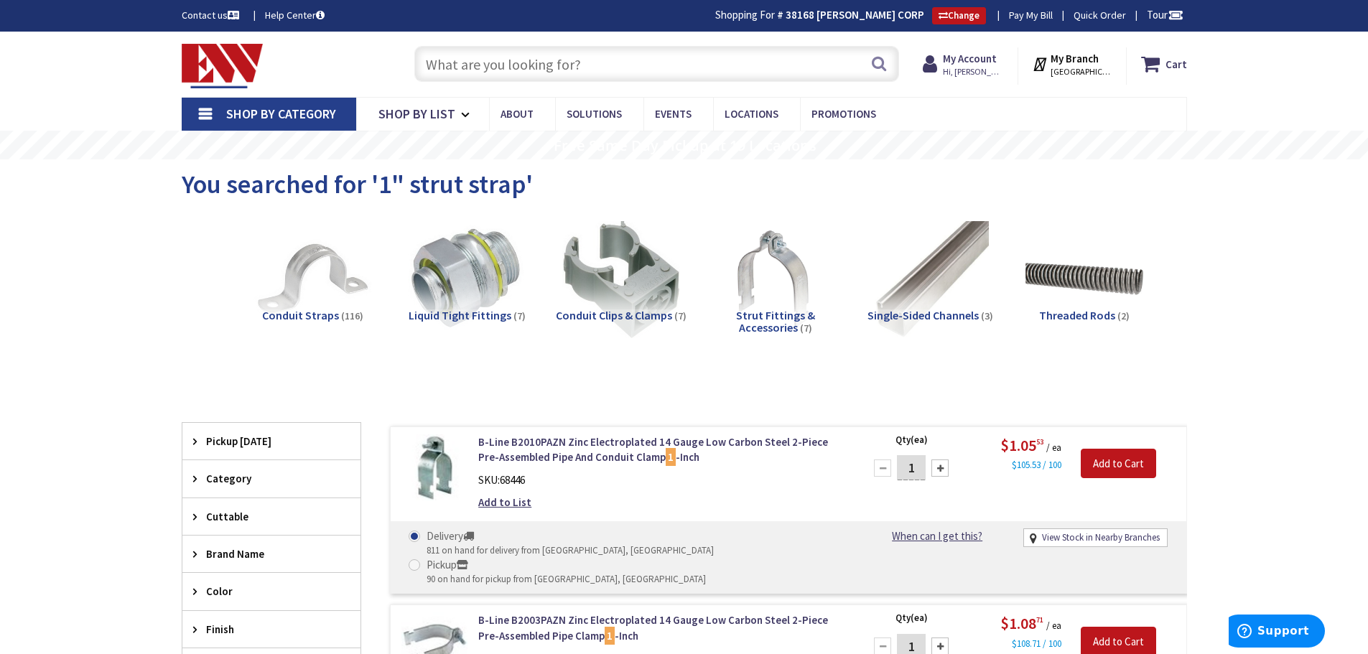
click at [529, 73] on input "text" at bounding box center [656, 64] width 485 height 36
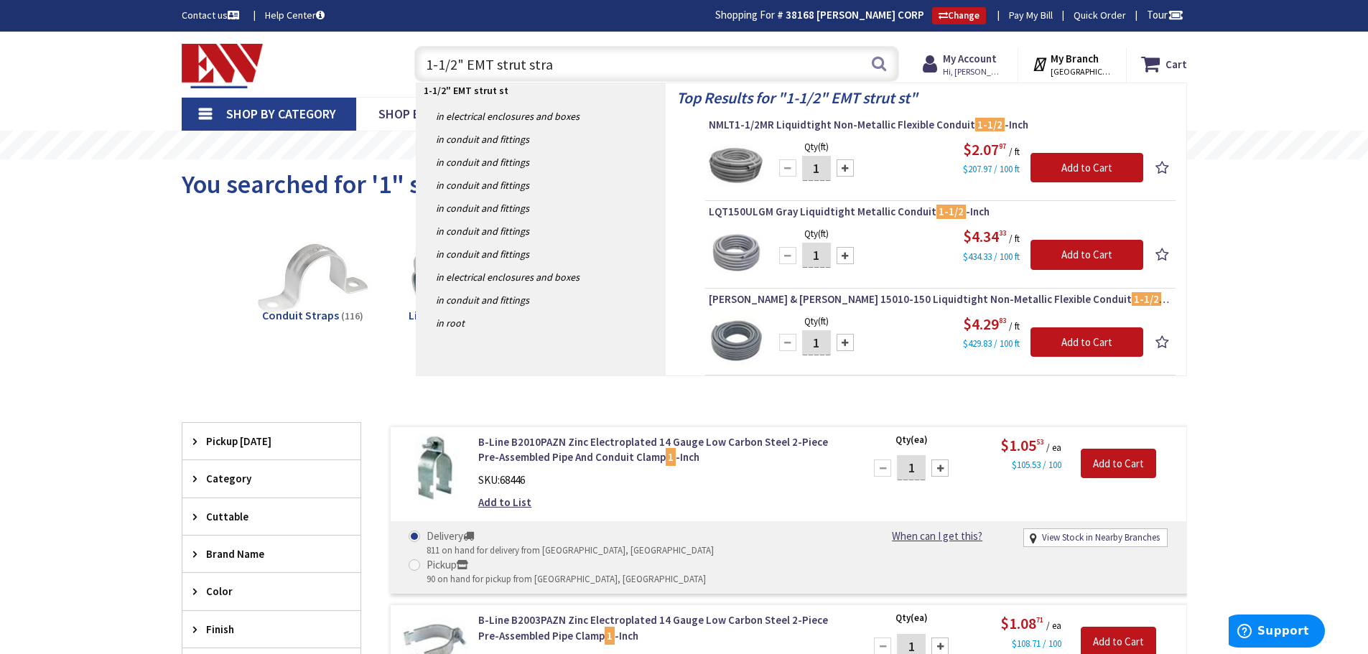
type input "1-1/2" EMT strut strap"
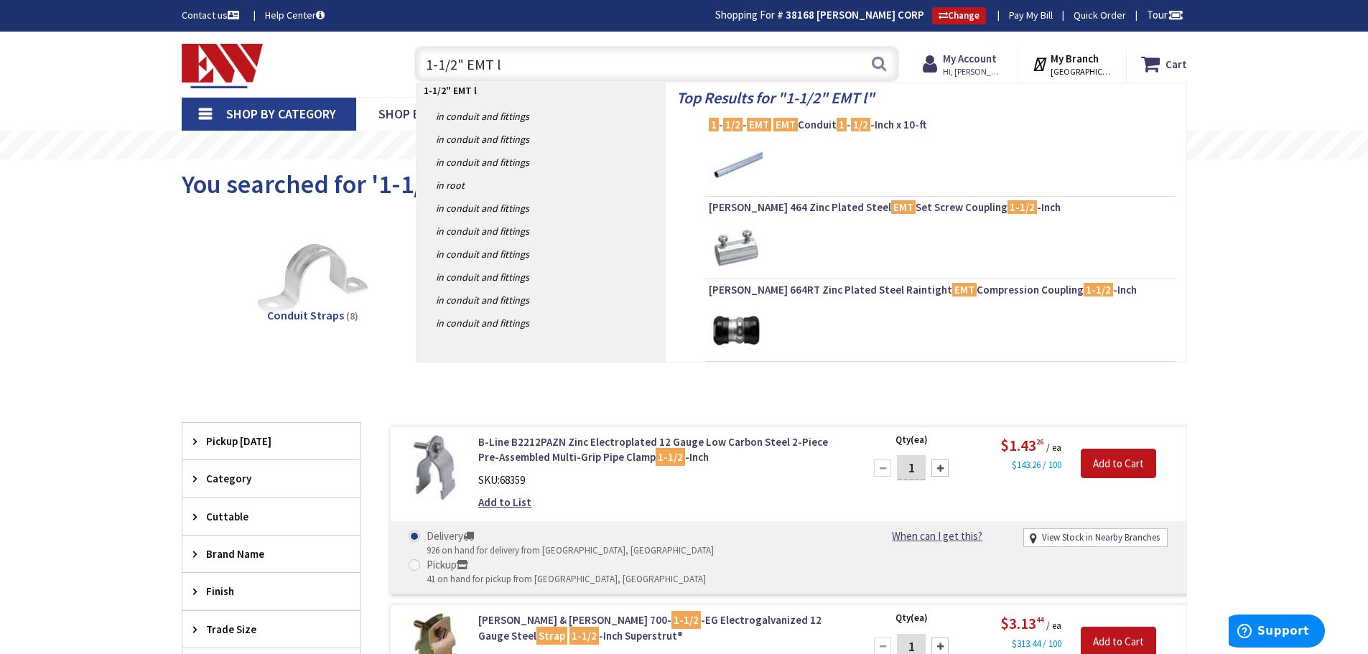
type input "1-1/2" EMT lb"
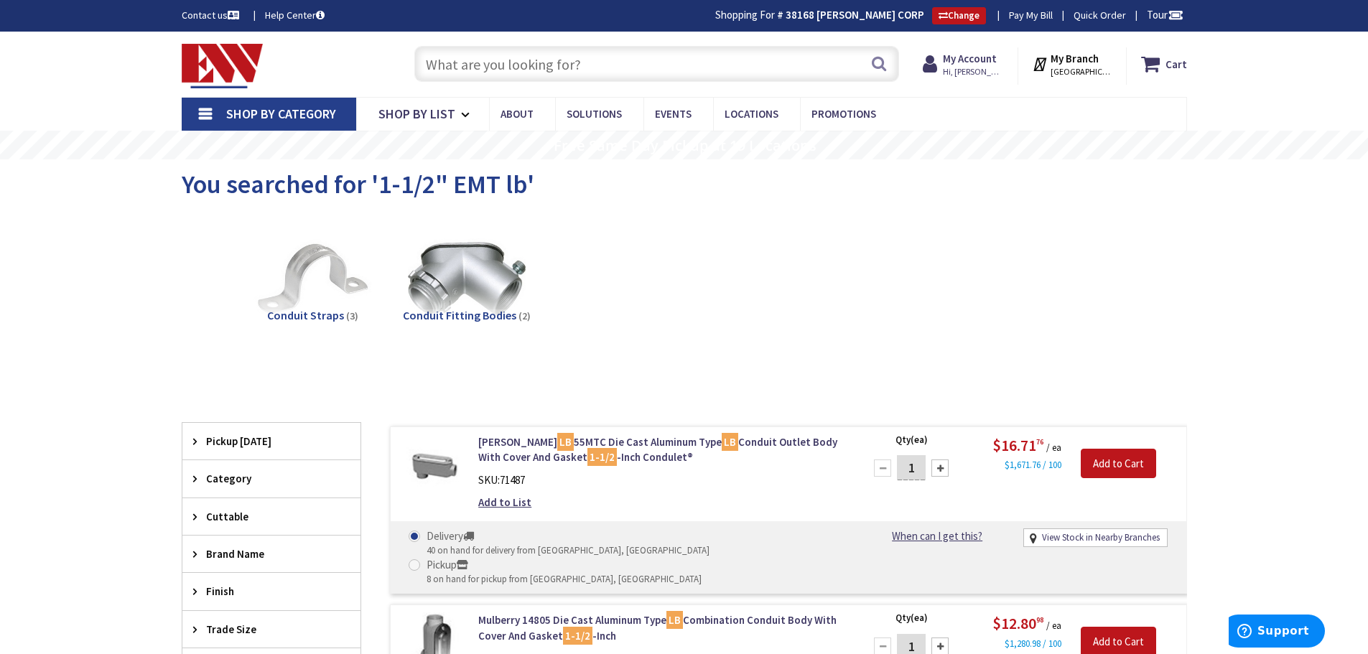
click at [535, 65] on input "text" at bounding box center [656, 64] width 485 height 36
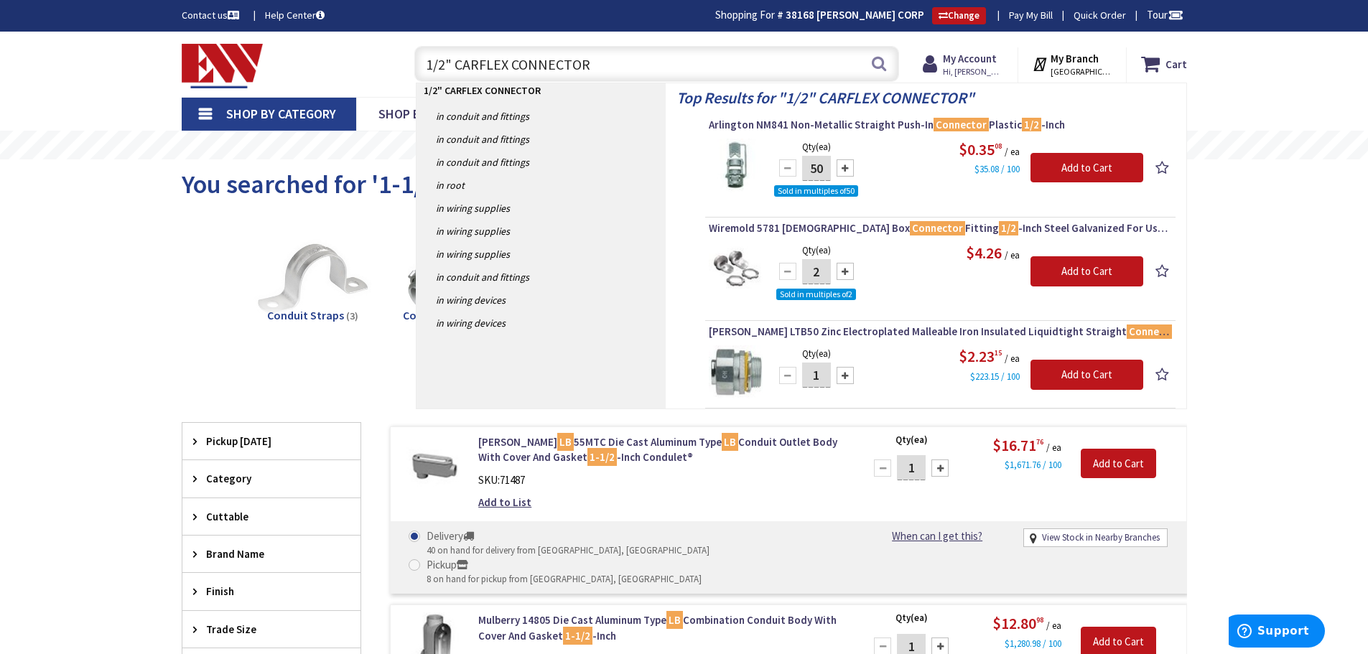
type input "1/2" CARFLEX CONNECTORS"
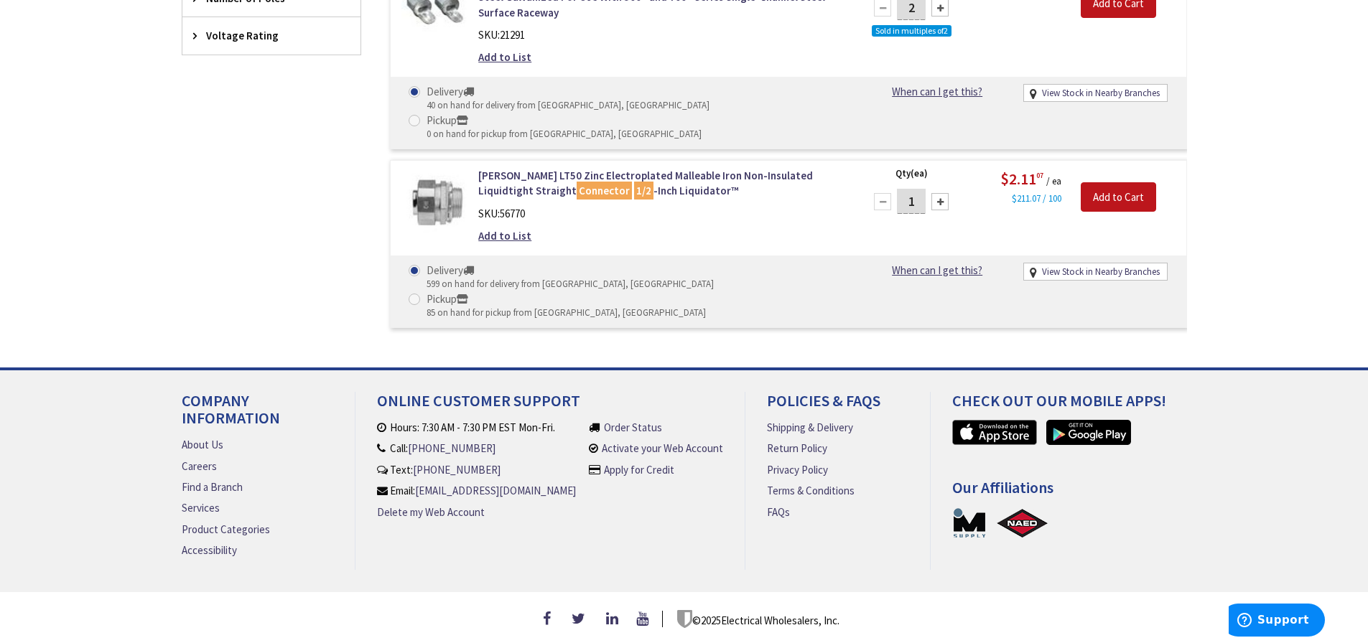
scroll to position [79530, 6]
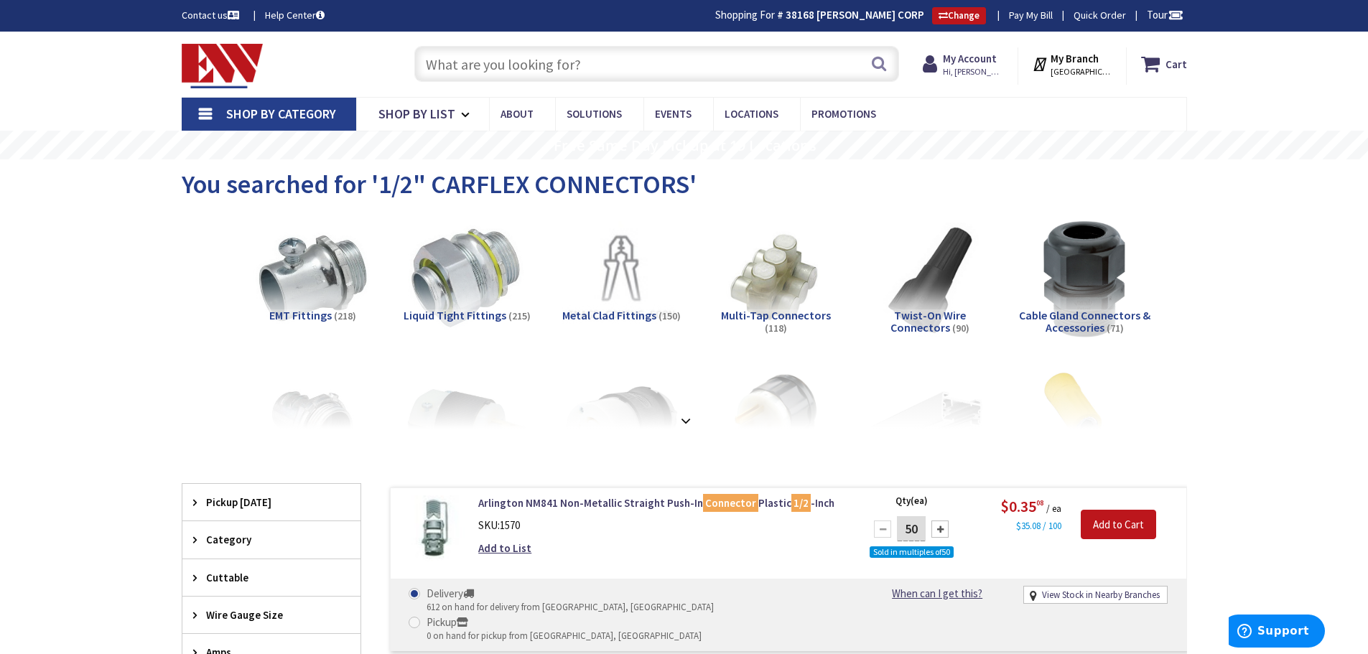
click at [592, 71] on input "text" at bounding box center [656, 64] width 485 height 36
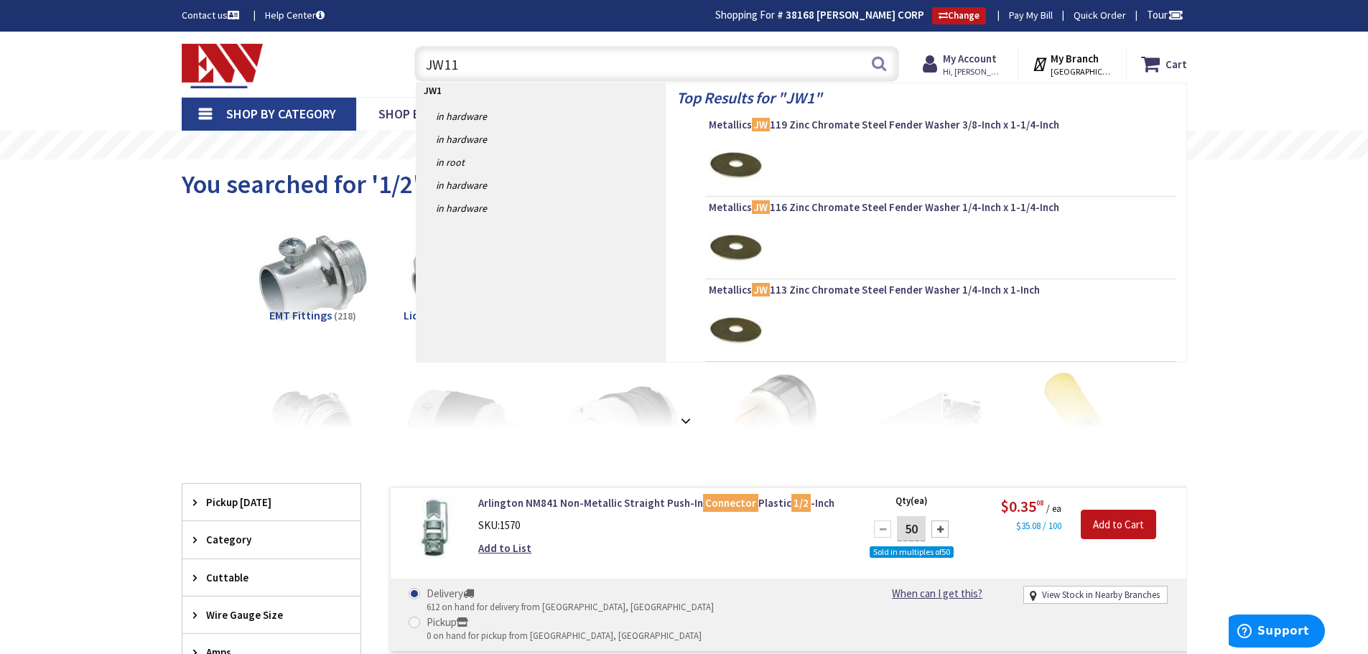
type input "JW112"
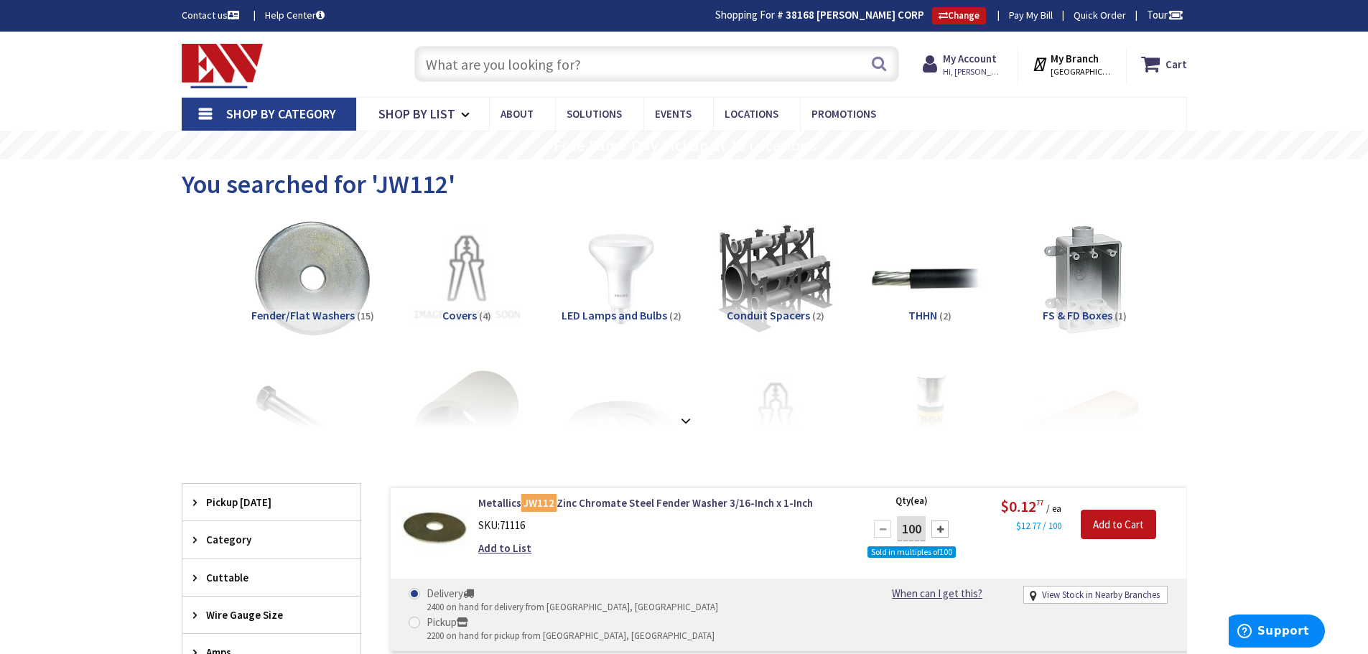
click at [622, 66] on input "text" at bounding box center [656, 64] width 485 height 36
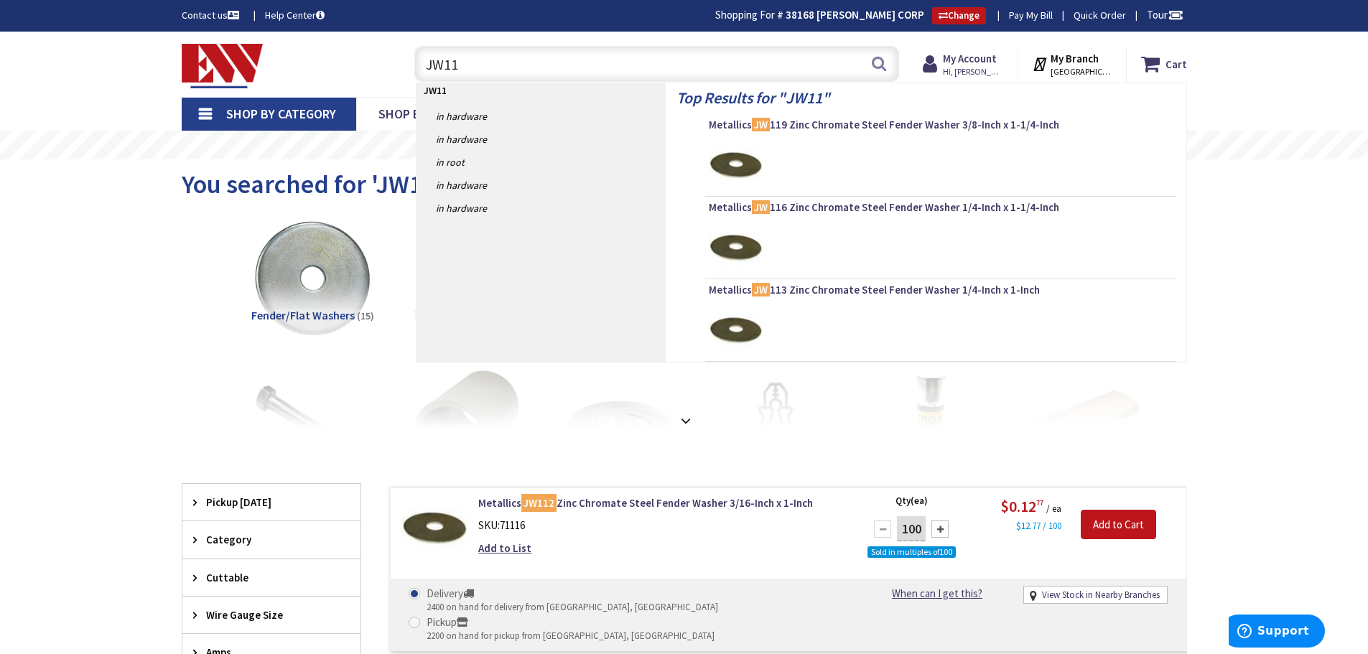
type input "JW113"
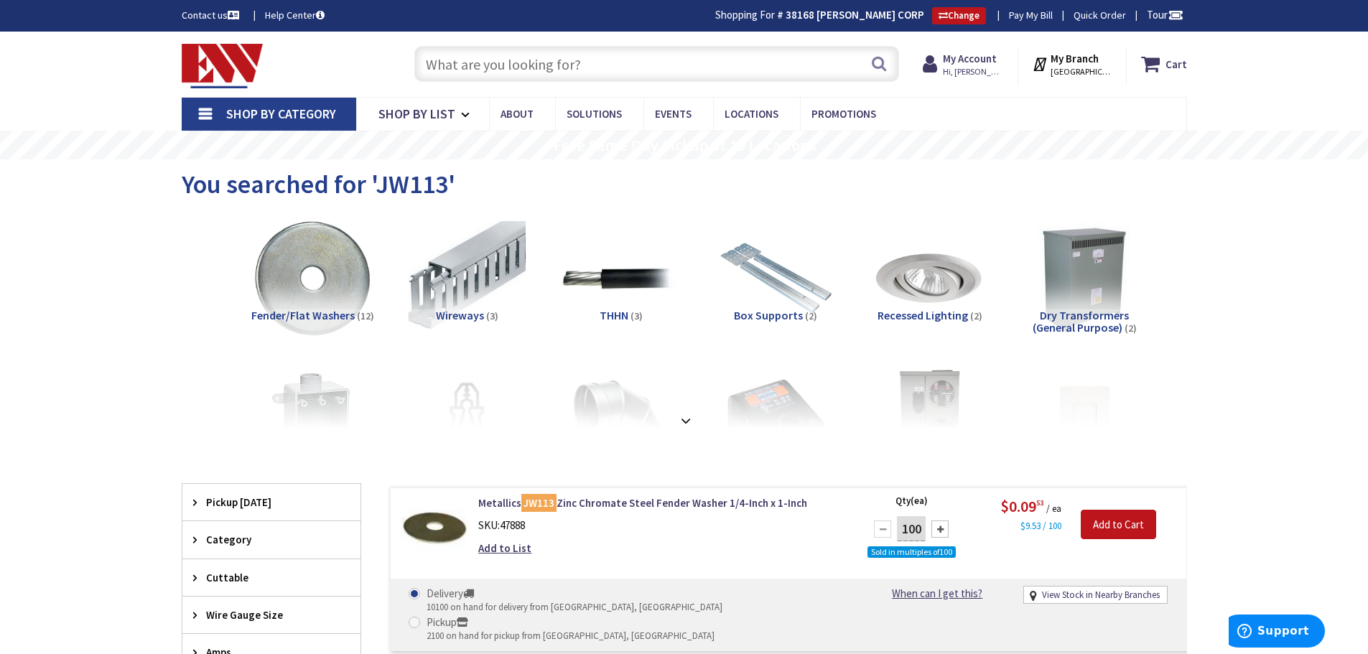
click at [515, 63] on input "text" at bounding box center [656, 64] width 485 height 36
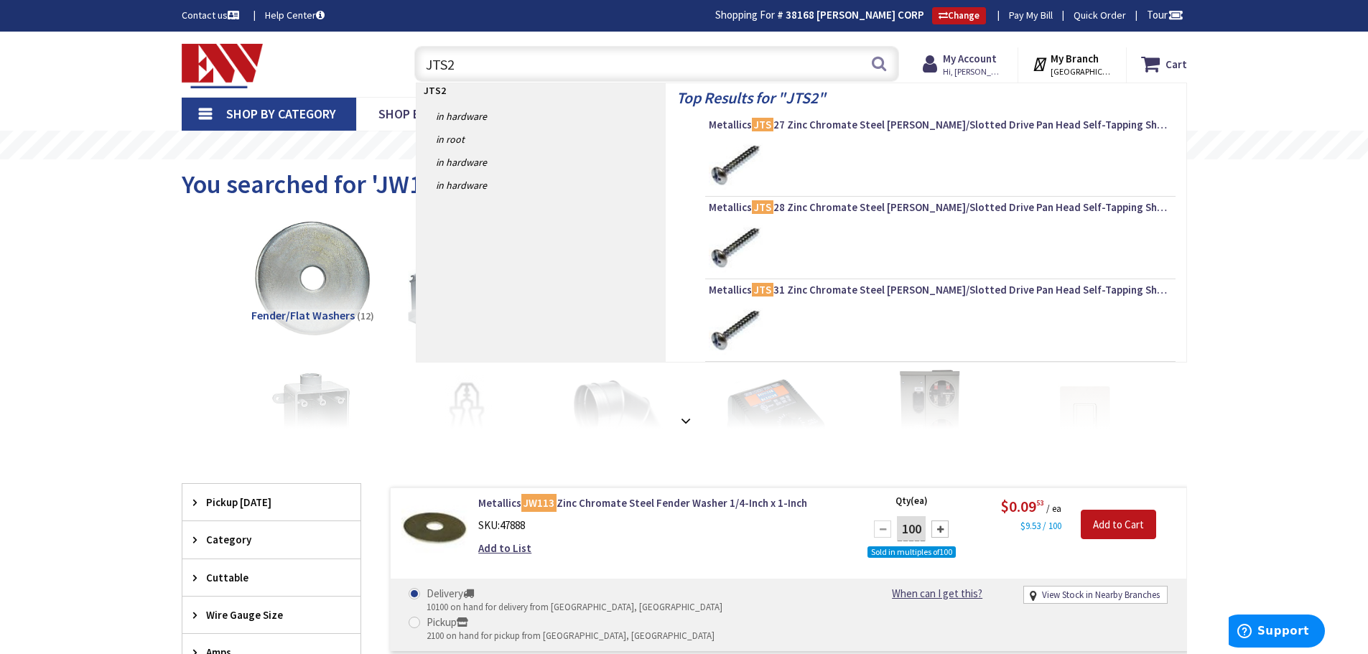
type input "JTS25"
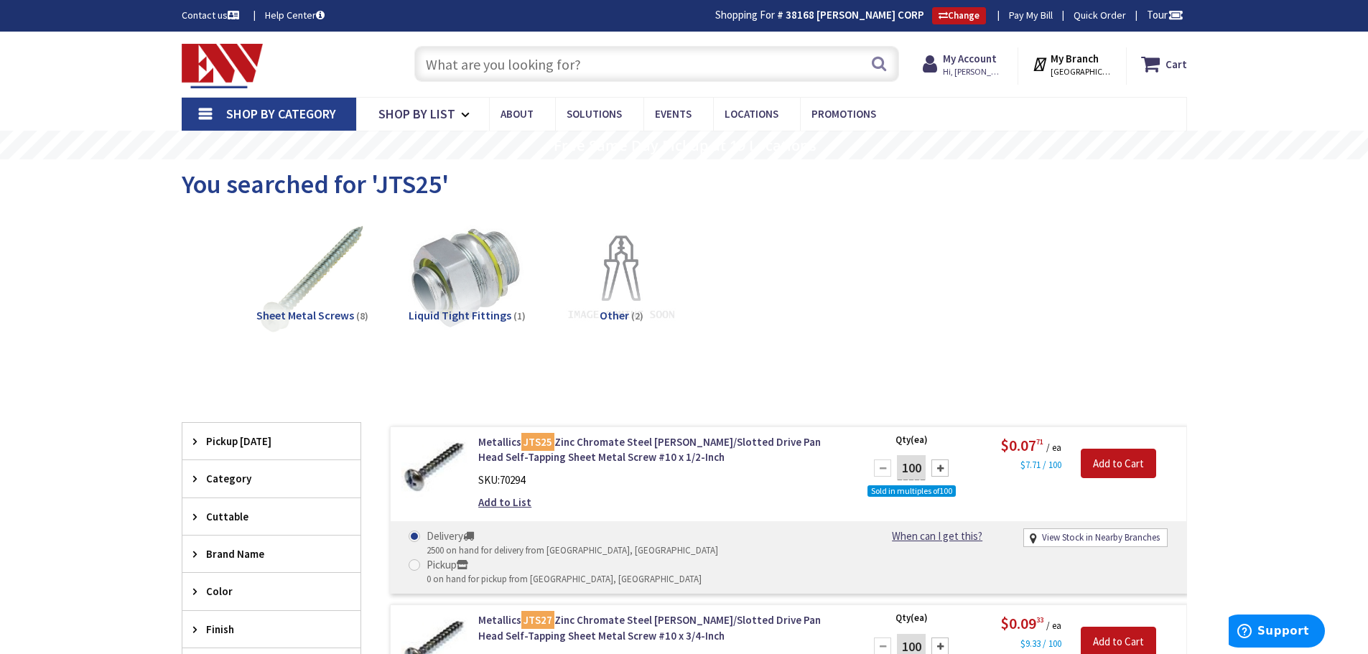
drag, startPoint x: 483, startPoint y: 69, endPoint x: 495, endPoint y: 65, distance: 12.0
click at [483, 69] on input "text" at bounding box center [656, 64] width 485 height 36
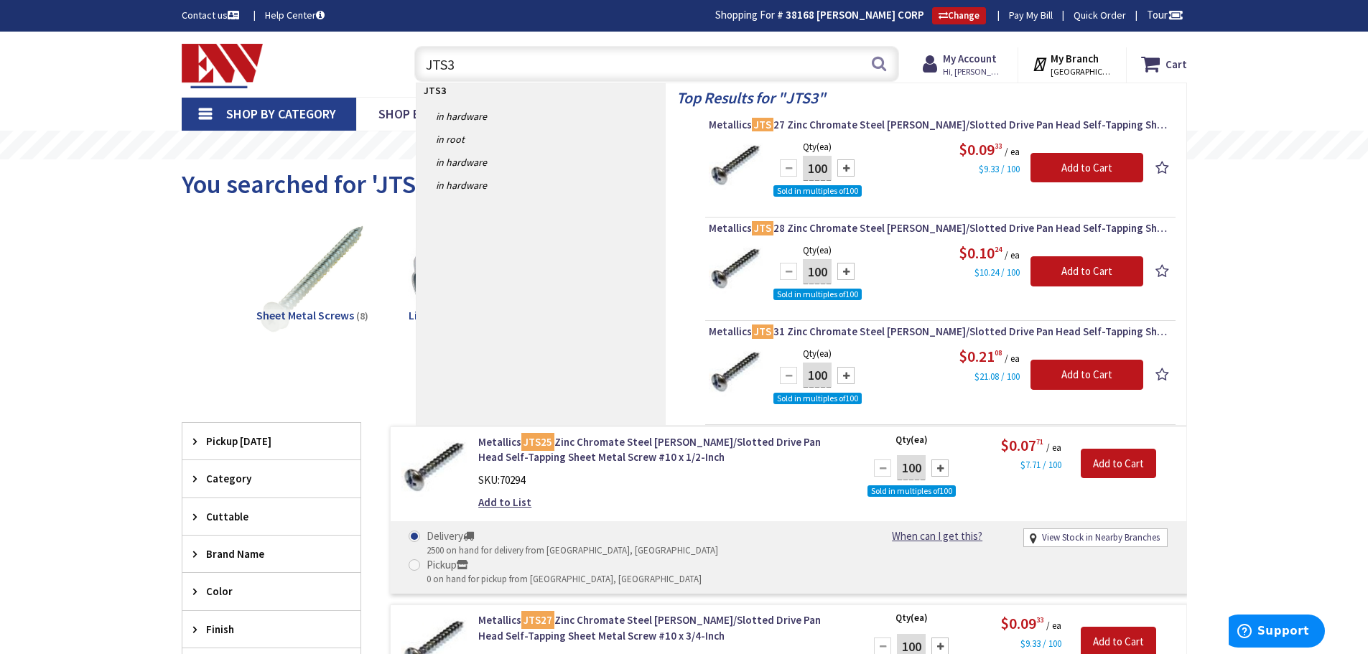
type input "JTS31"
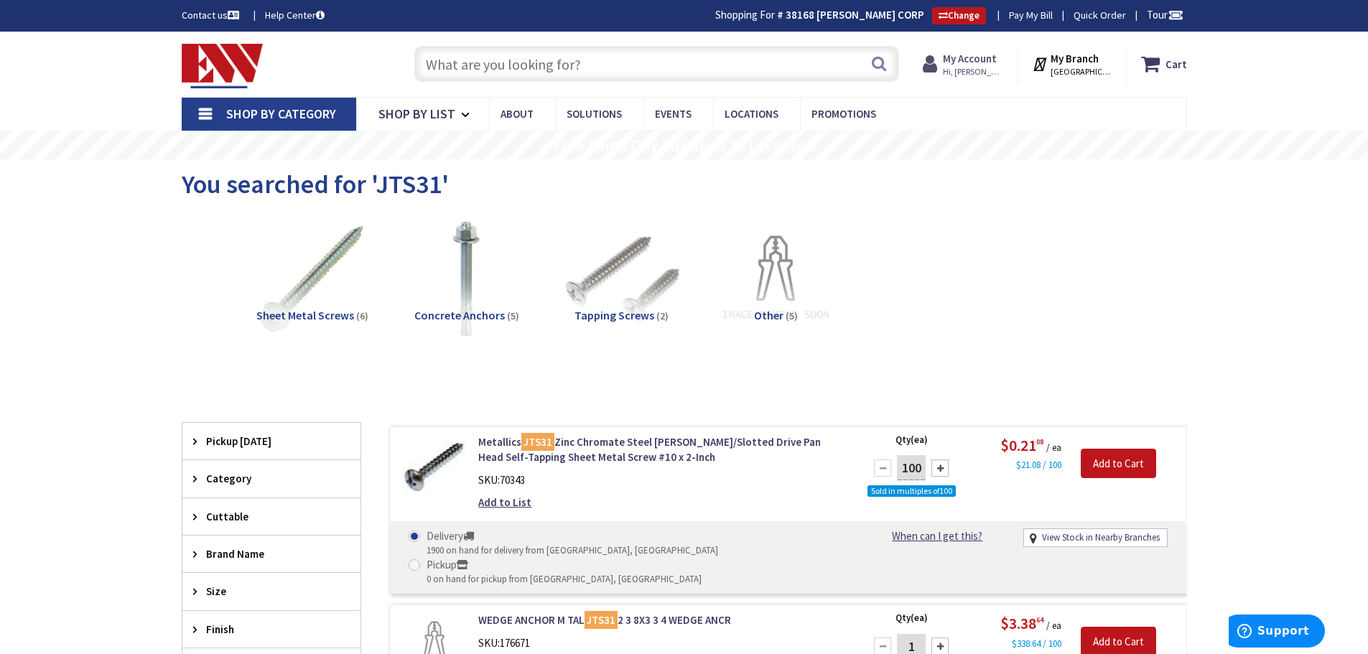
click at [977, 65] on strong "My Account" at bounding box center [970, 59] width 54 height 14
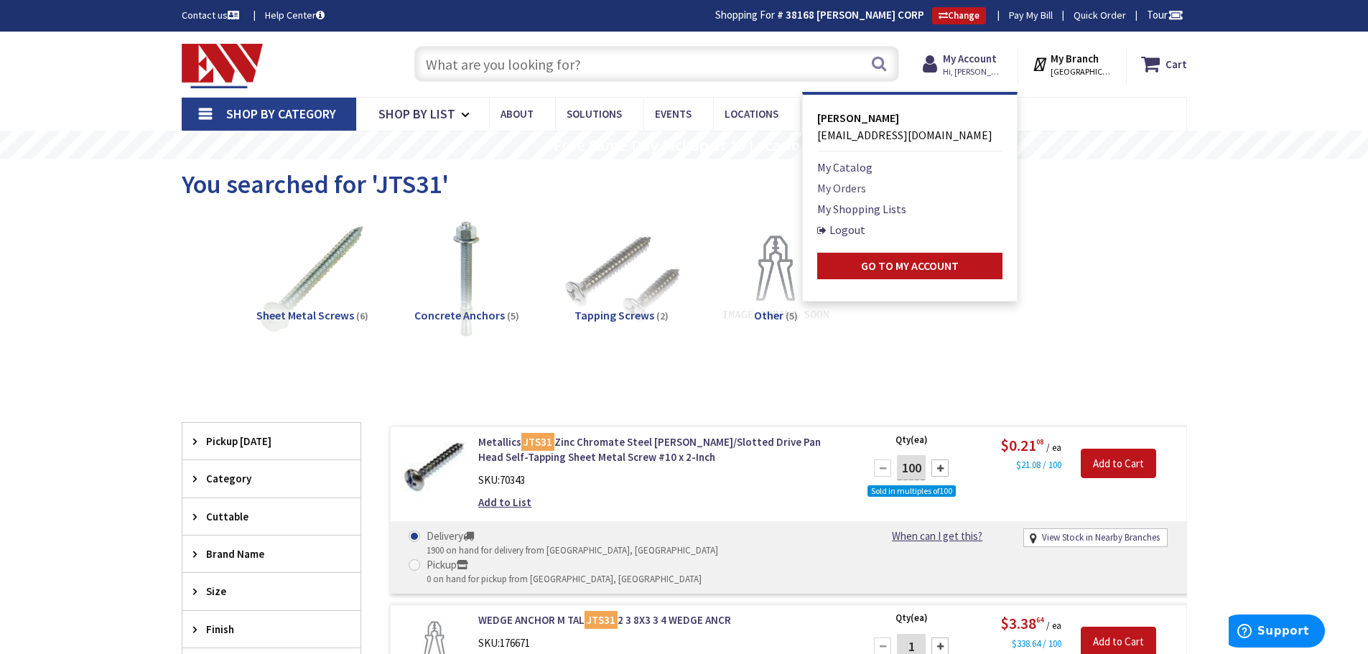
click at [865, 181] on link "My Orders" at bounding box center [841, 188] width 49 height 17
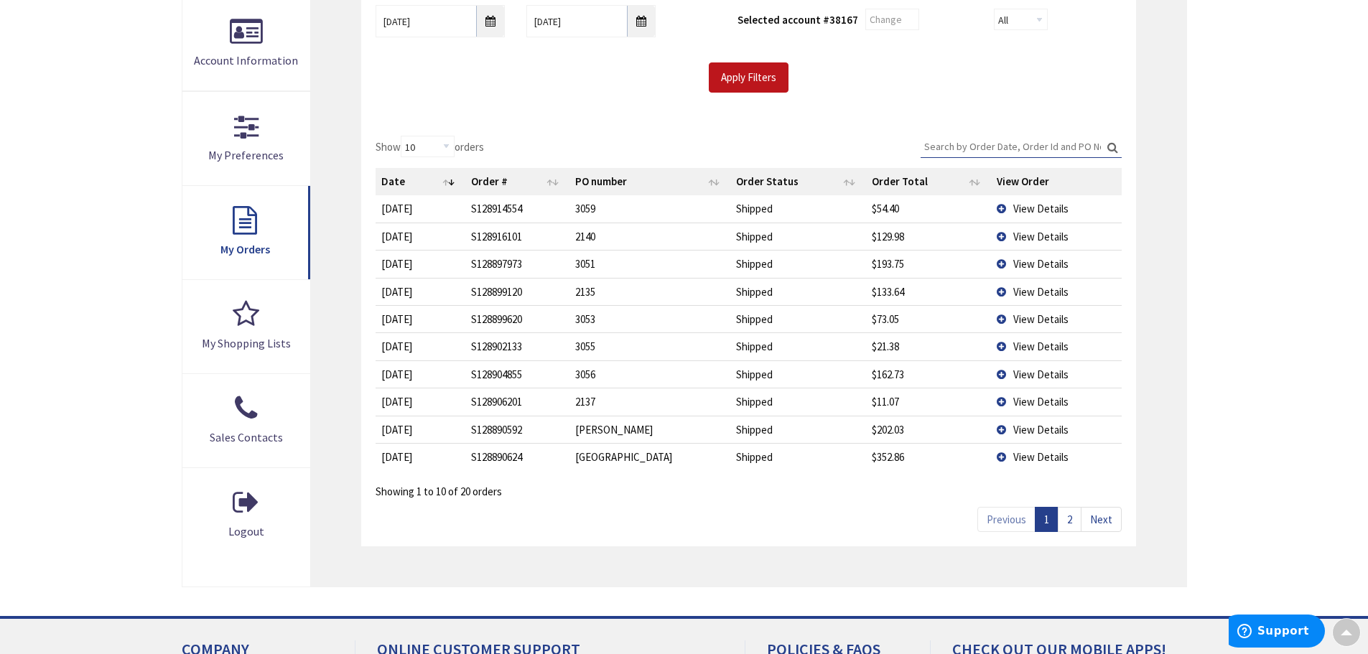
scroll to position [269, 0]
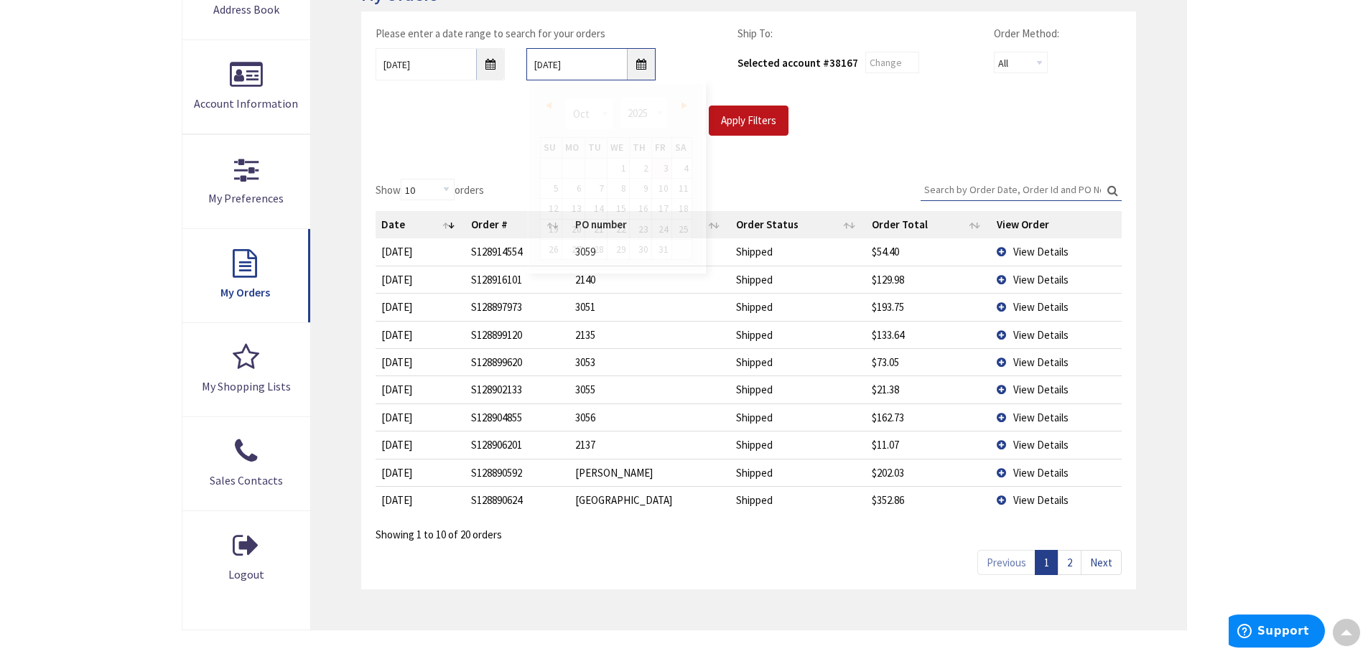
click at [643, 66] on input "[DATE]" at bounding box center [590, 64] width 129 height 32
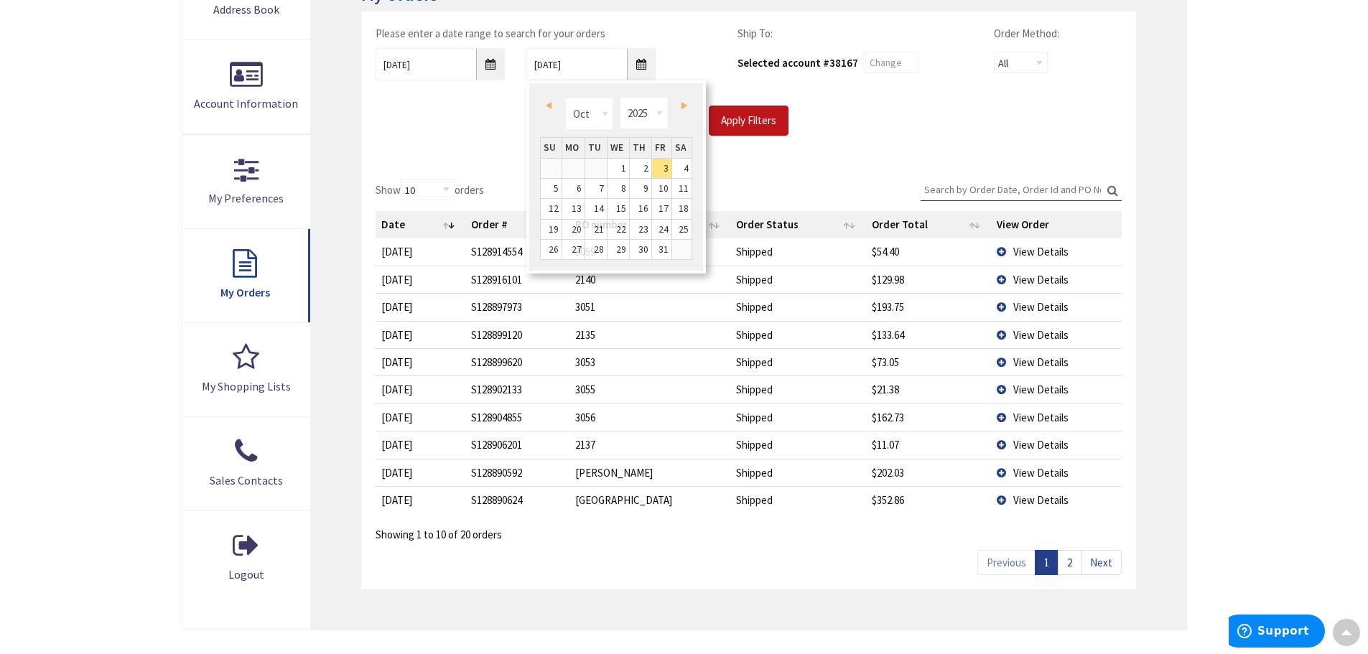
click at [403, 148] on div "Please enter a date range to search for your orders 9/26/2025 10/3/2025 Ship To…" at bounding box center [748, 87] width 774 height 153
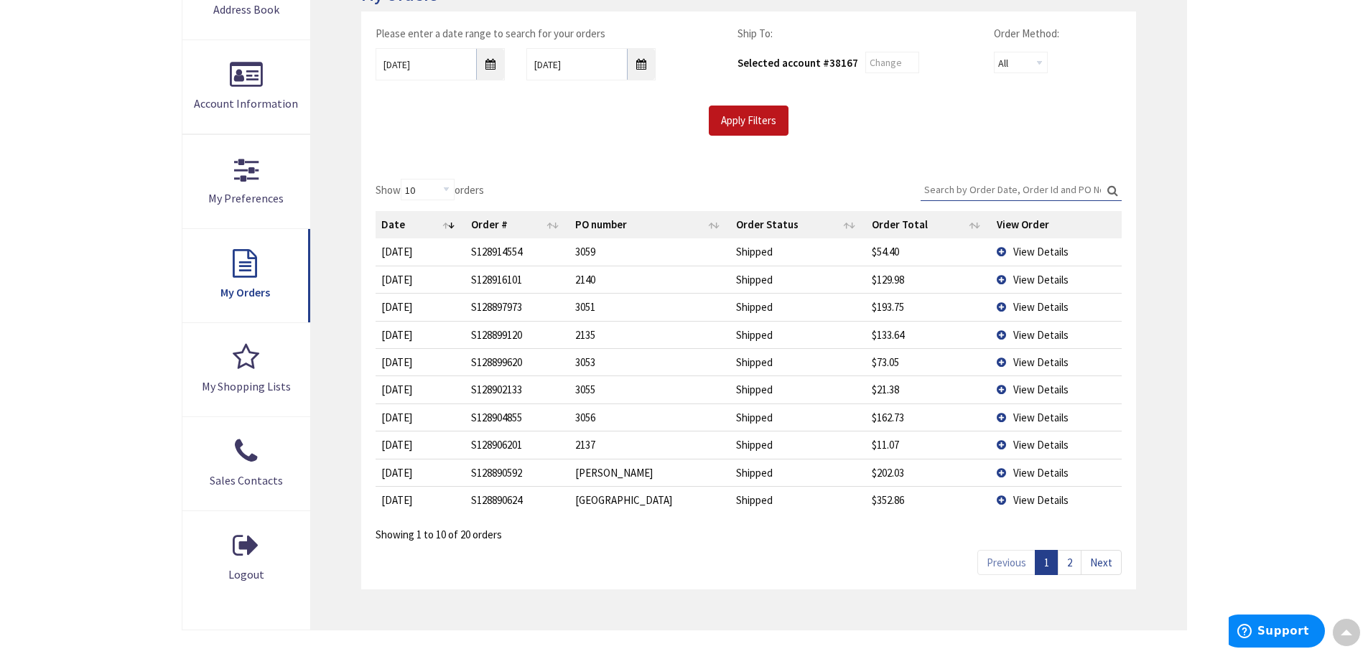
click at [568, 157] on div "Please enter a date range to search for your orders 9/26/2025 10/3/2025 Ship To…" at bounding box center [748, 87] width 774 height 153
click at [837, 630] on div "My Orders Please enter a date range to search for your orders 9/26/2025 10/3/20…" at bounding box center [748, 287] width 875 height 684
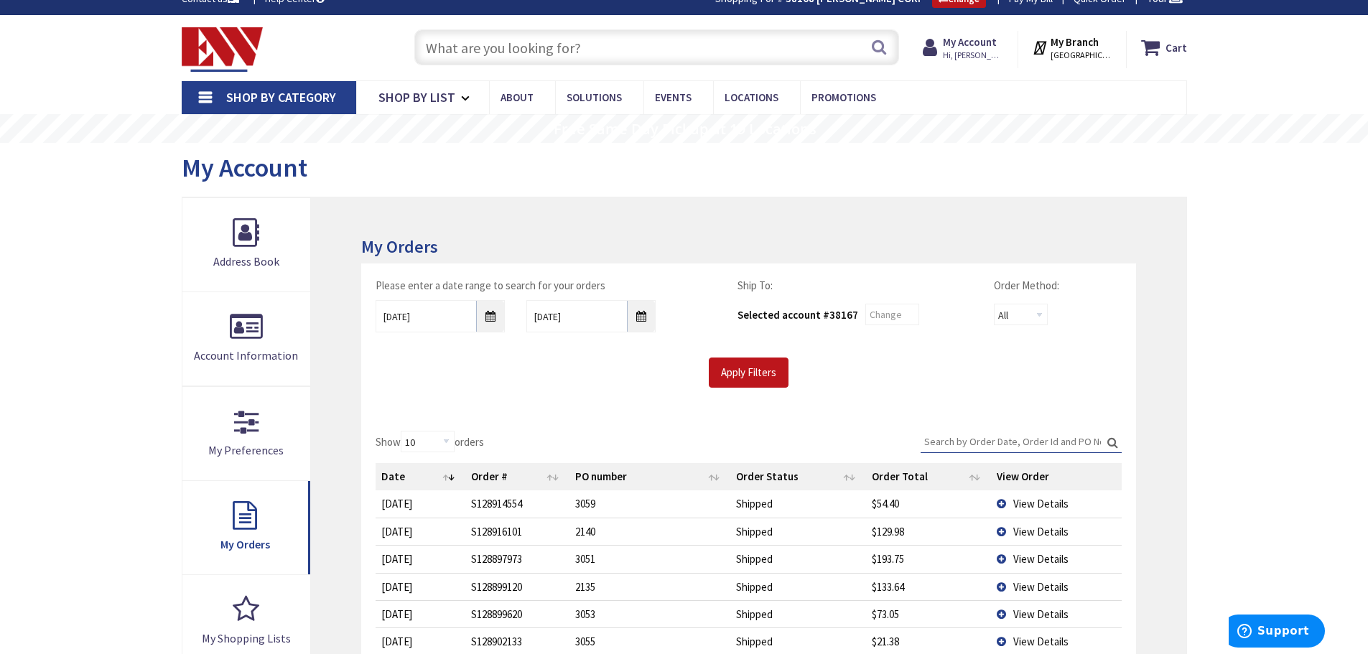
scroll to position [72, 0]
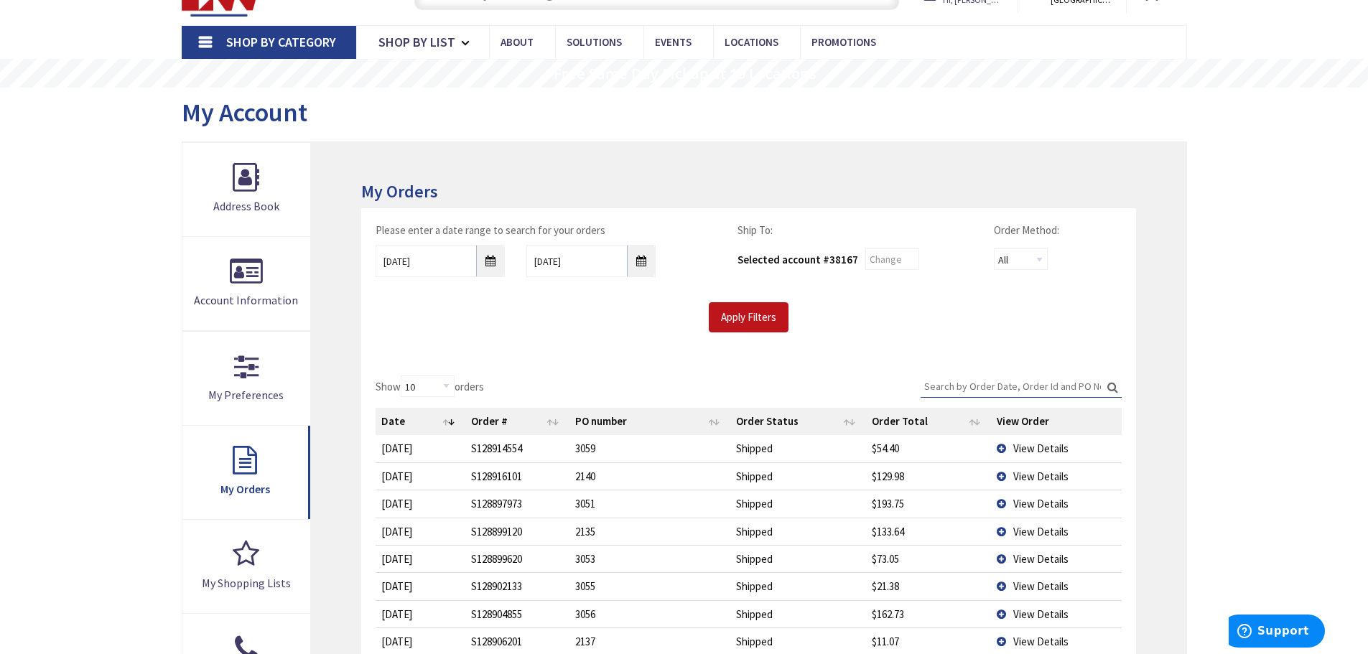
click at [1042, 586] on span "View Details" at bounding box center [1040, 587] width 55 height 14
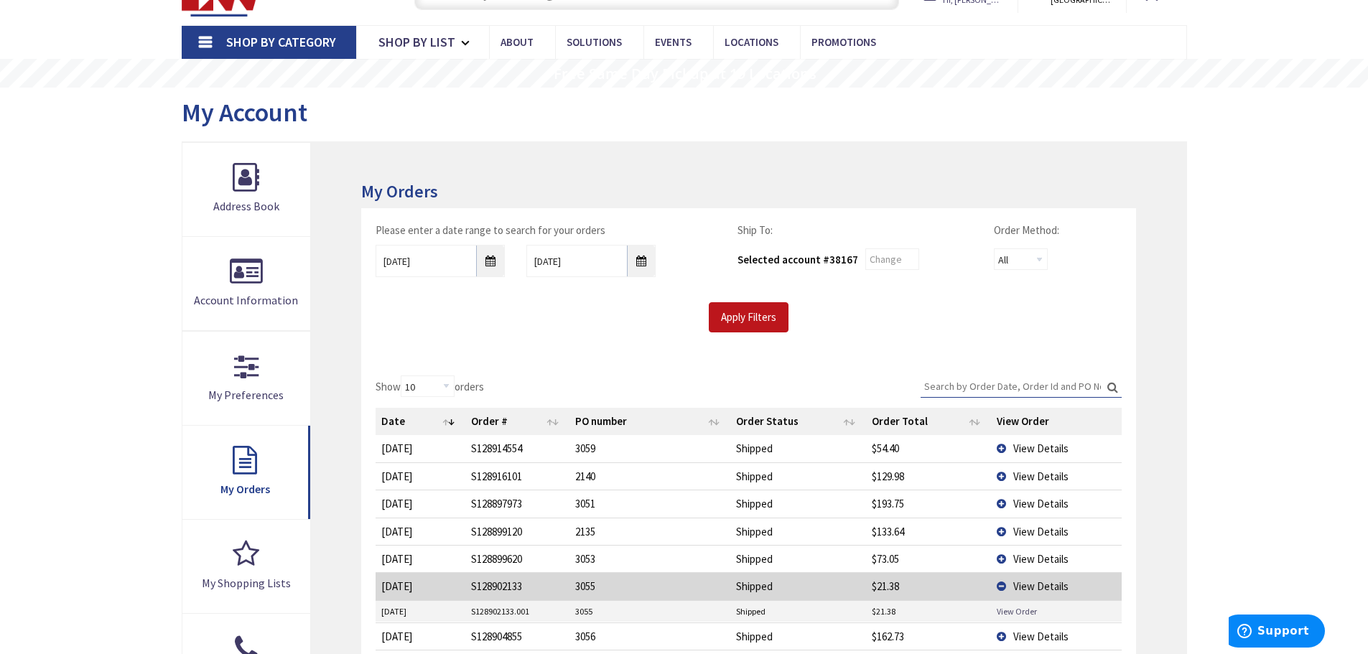
click at [1026, 606] on link "View Order" at bounding box center [1017, 611] width 40 height 12
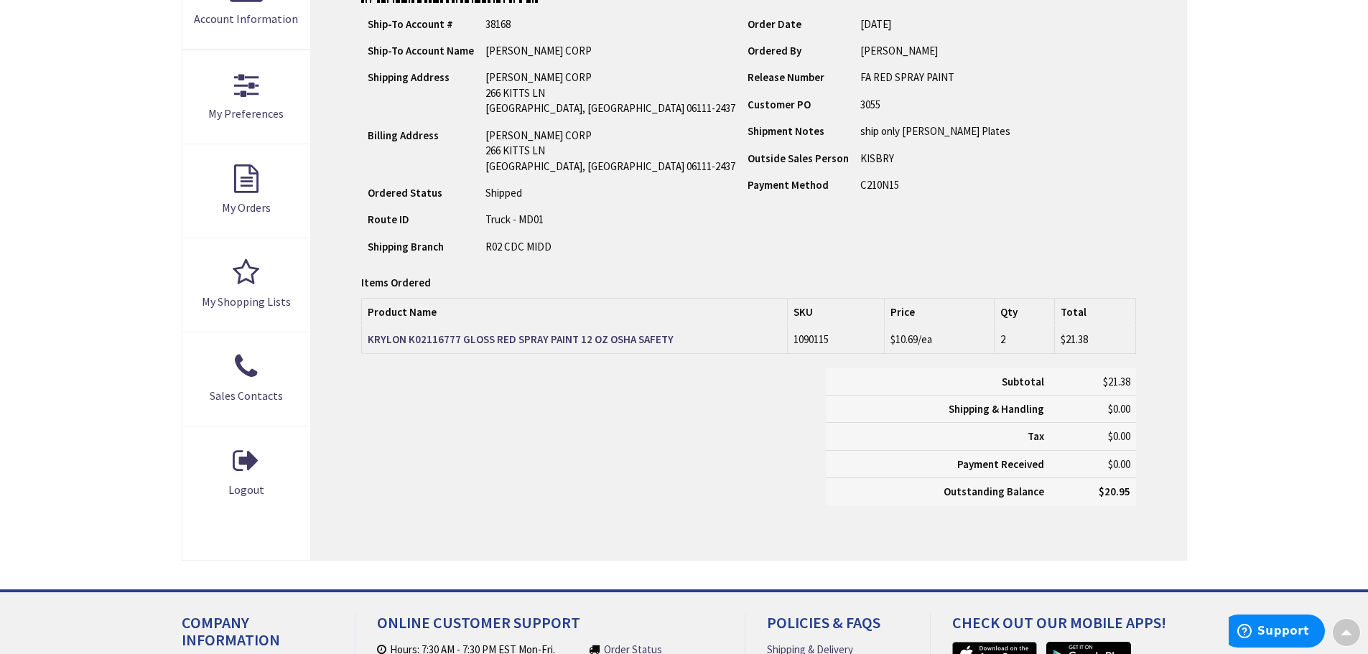
scroll to position [359, 0]
